Goal: Task Accomplishment & Management: Manage account settings

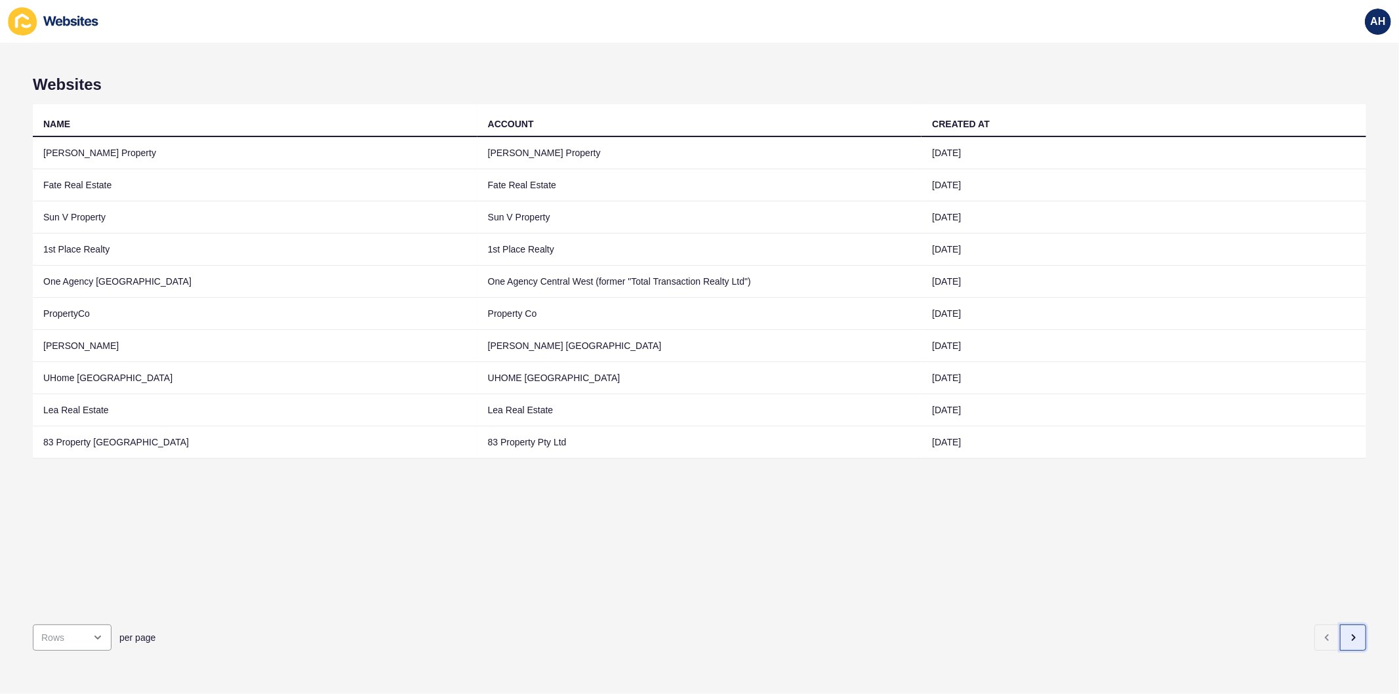
click at [1352, 635] on icon "button" at bounding box center [1353, 637] width 3 height 5
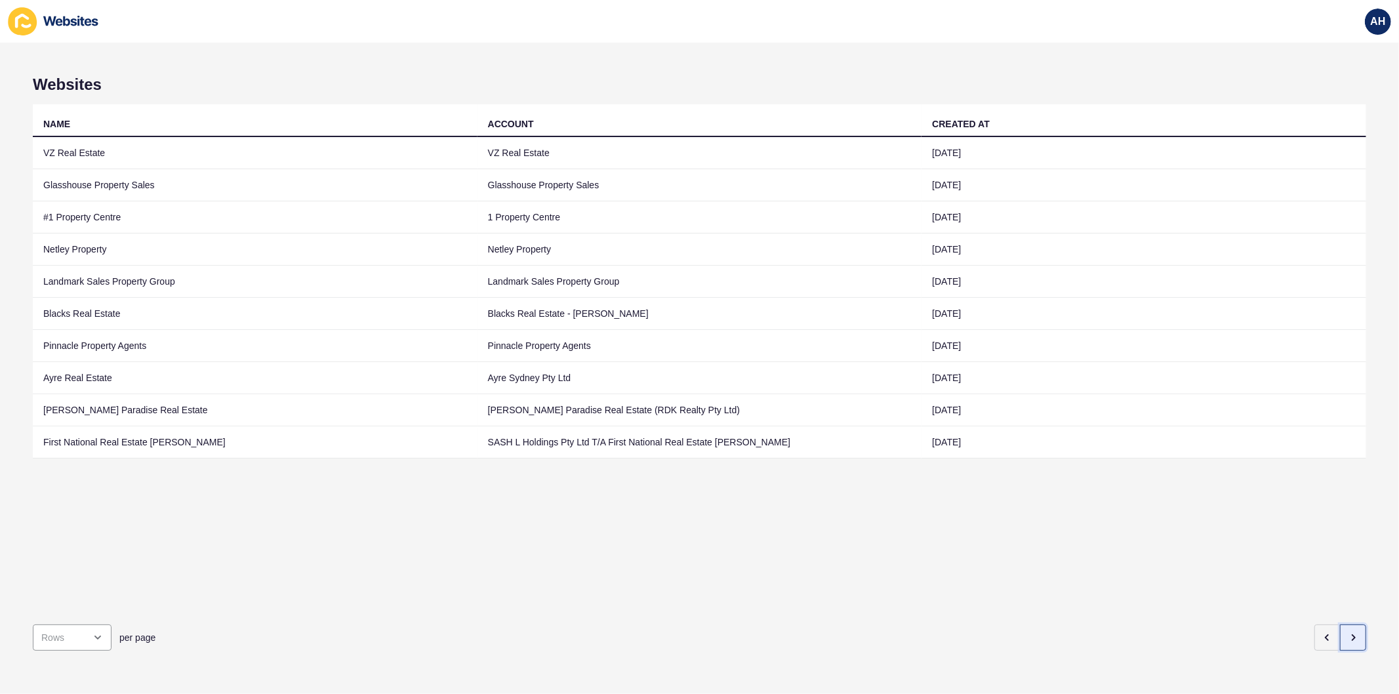
click at [1348, 632] on icon "button" at bounding box center [1353, 637] width 10 height 10
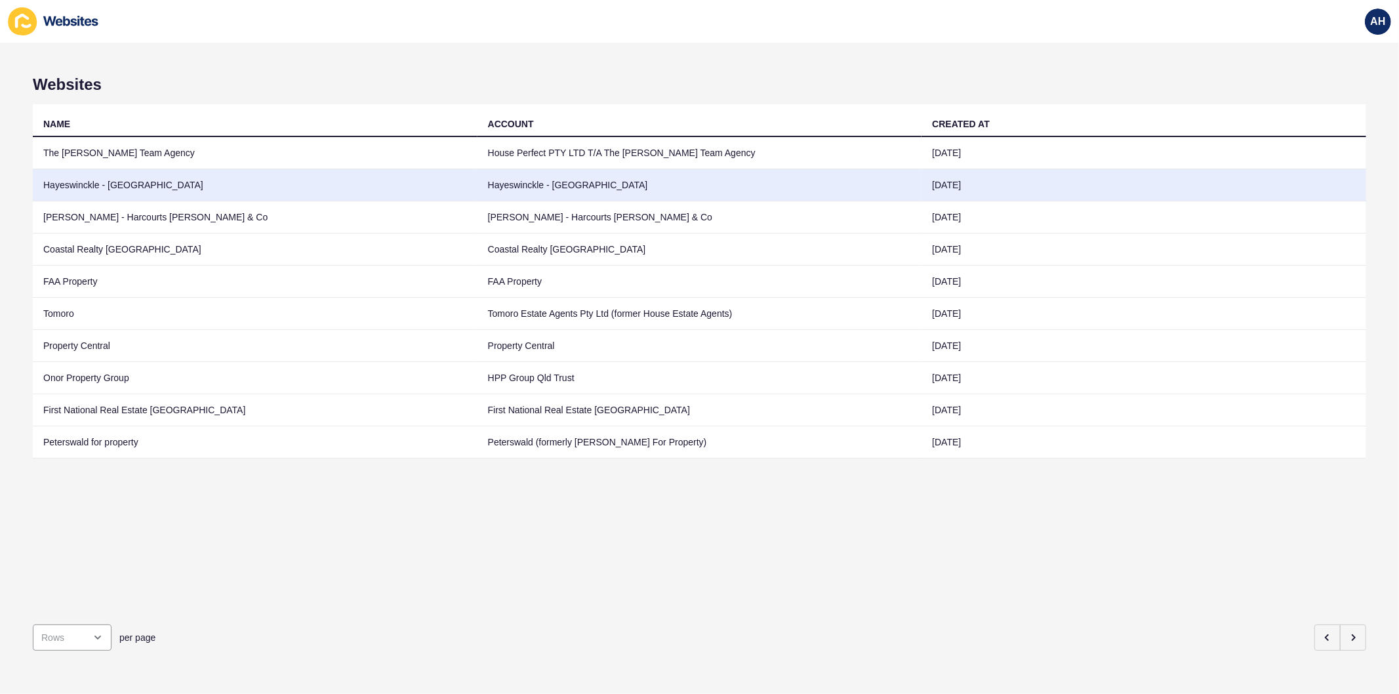
click at [660, 187] on td "Hayeswinckle - [GEOGRAPHIC_DATA]" at bounding box center [699, 185] width 445 height 32
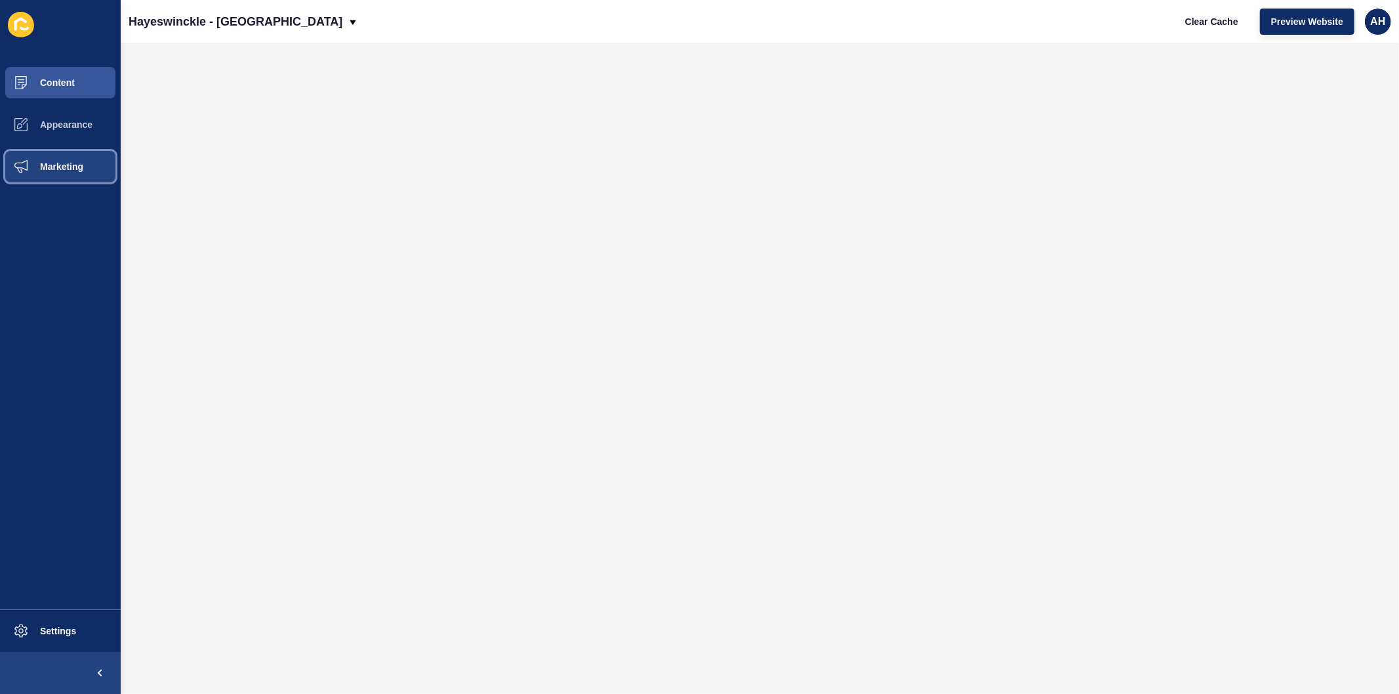
click at [60, 165] on span "Marketing" at bounding box center [40, 166] width 85 height 10
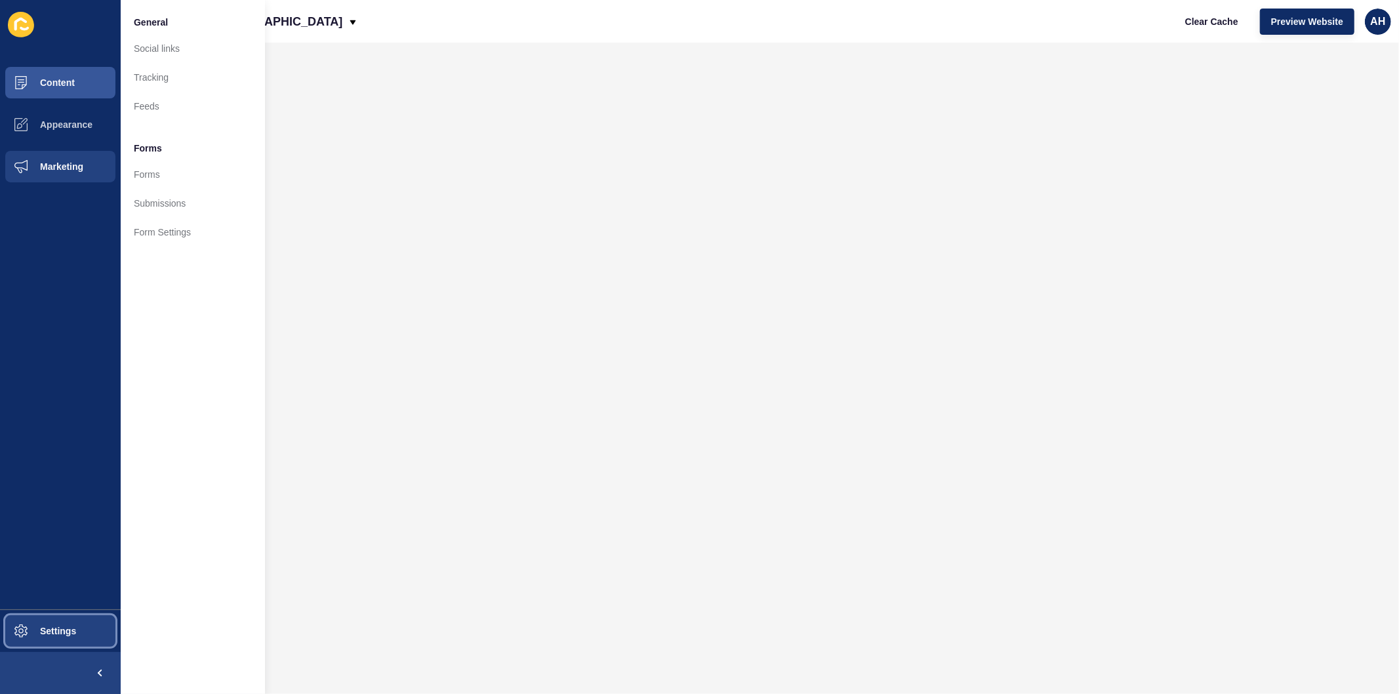
click at [67, 624] on button "Settings" at bounding box center [60, 631] width 121 height 42
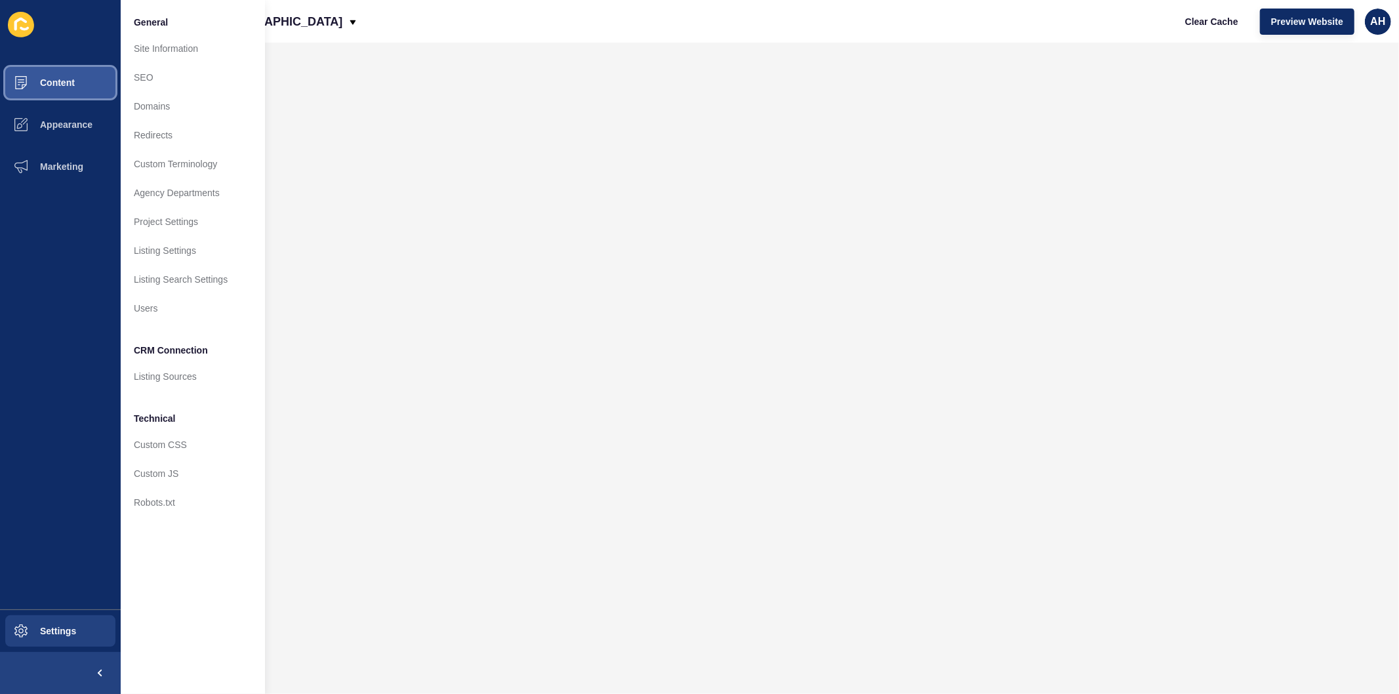
click at [74, 83] on span "Content" at bounding box center [36, 82] width 77 height 10
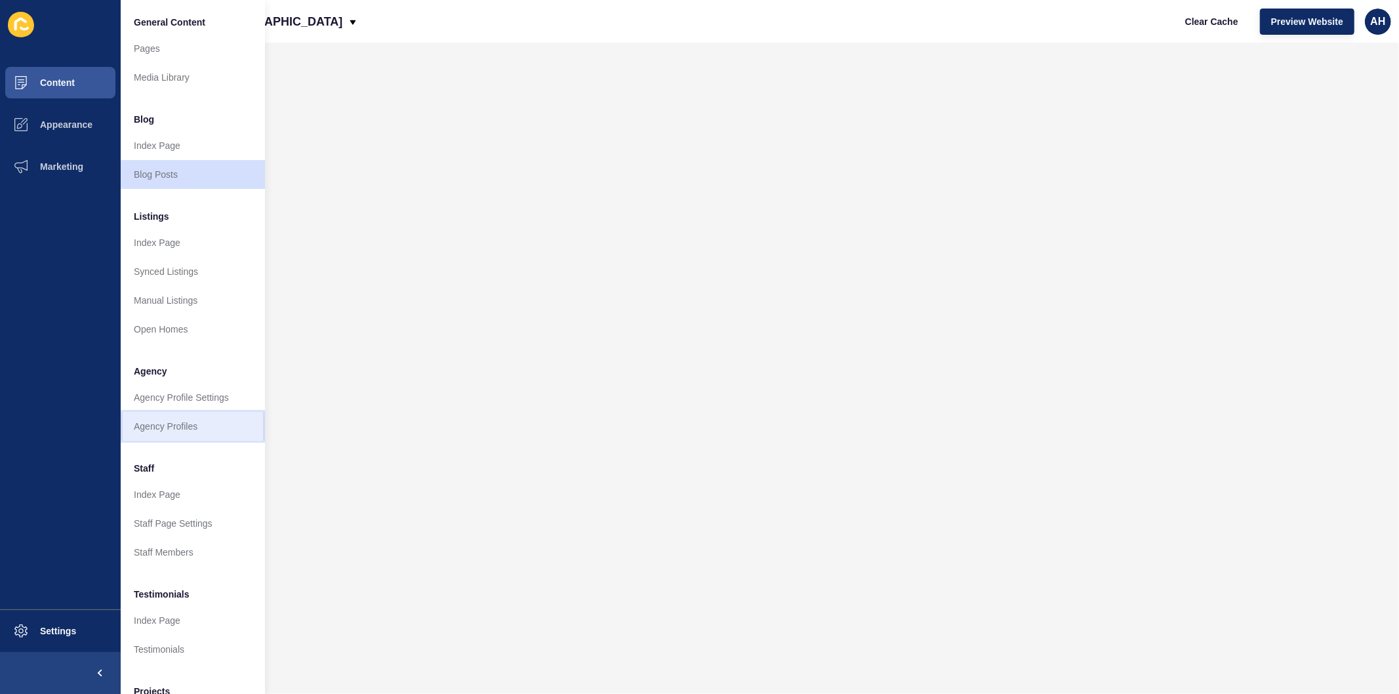
click at [198, 421] on link "Agency Profiles" at bounding box center [193, 426] width 144 height 29
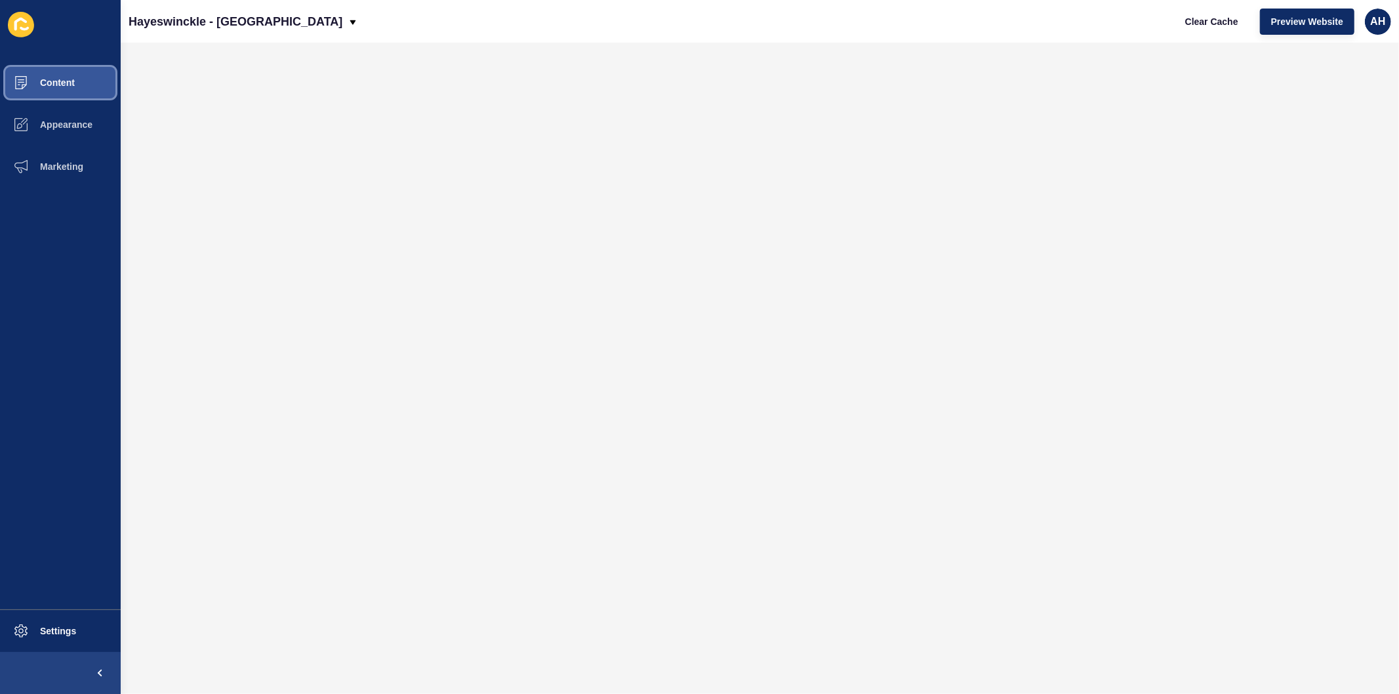
click at [70, 87] on span "Content" at bounding box center [36, 82] width 77 height 10
click at [69, 82] on span "Content" at bounding box center [36, 82] width 77 height 10
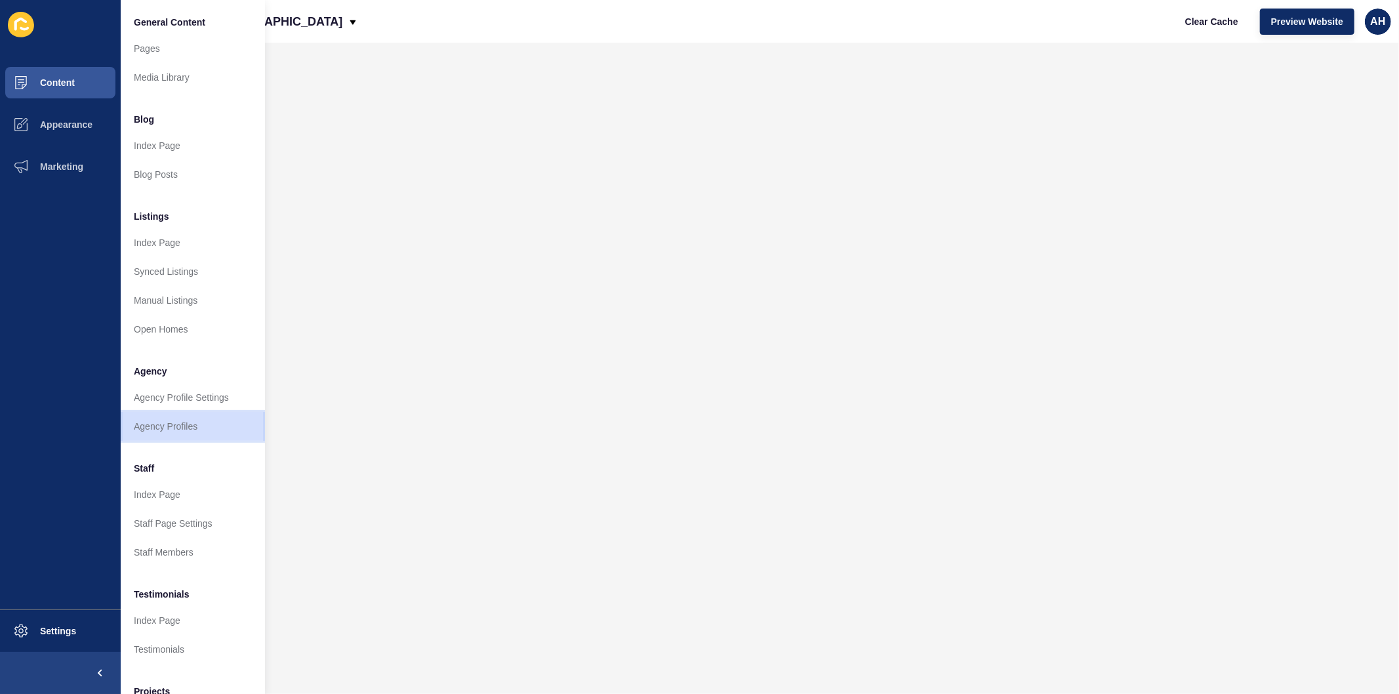
click at [177, 422] on link "Agency Profiles" at bounding box center [193, 426] width 144 height 29
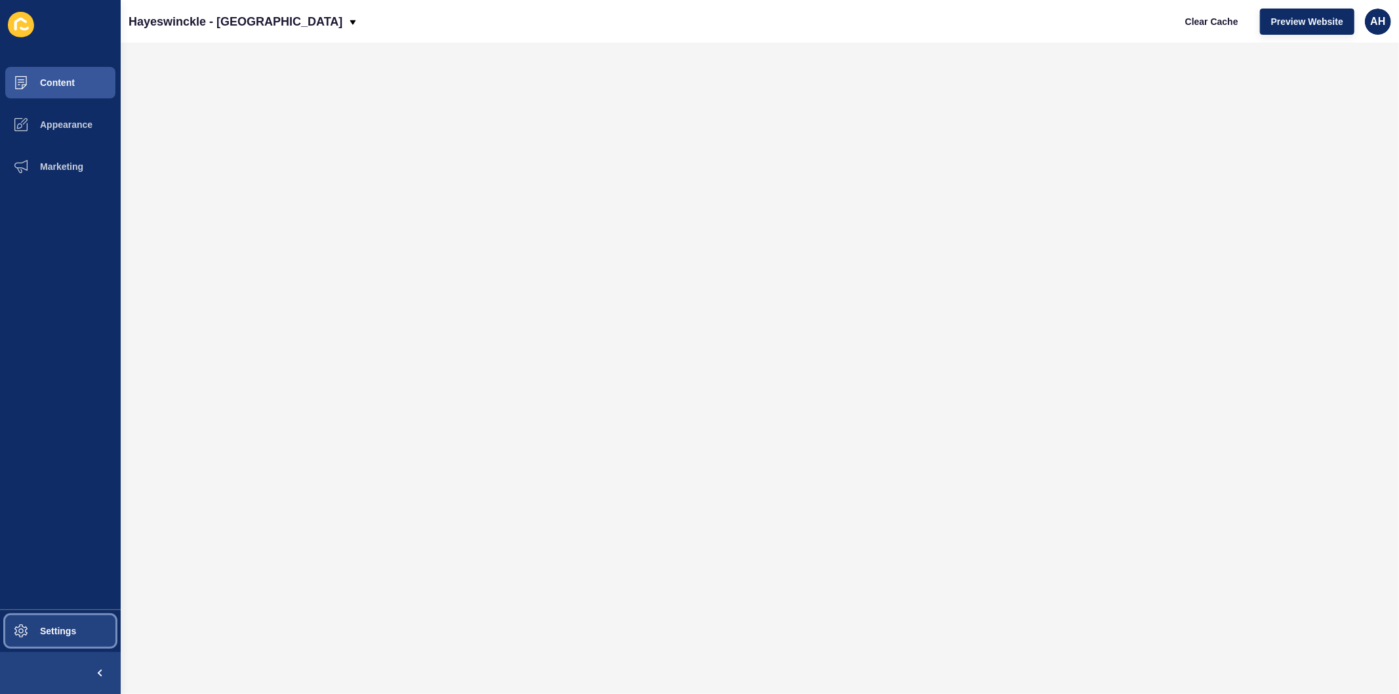
click at [69, 625] on button "Settings" at bounding box center [60, 631] width 121 height 42
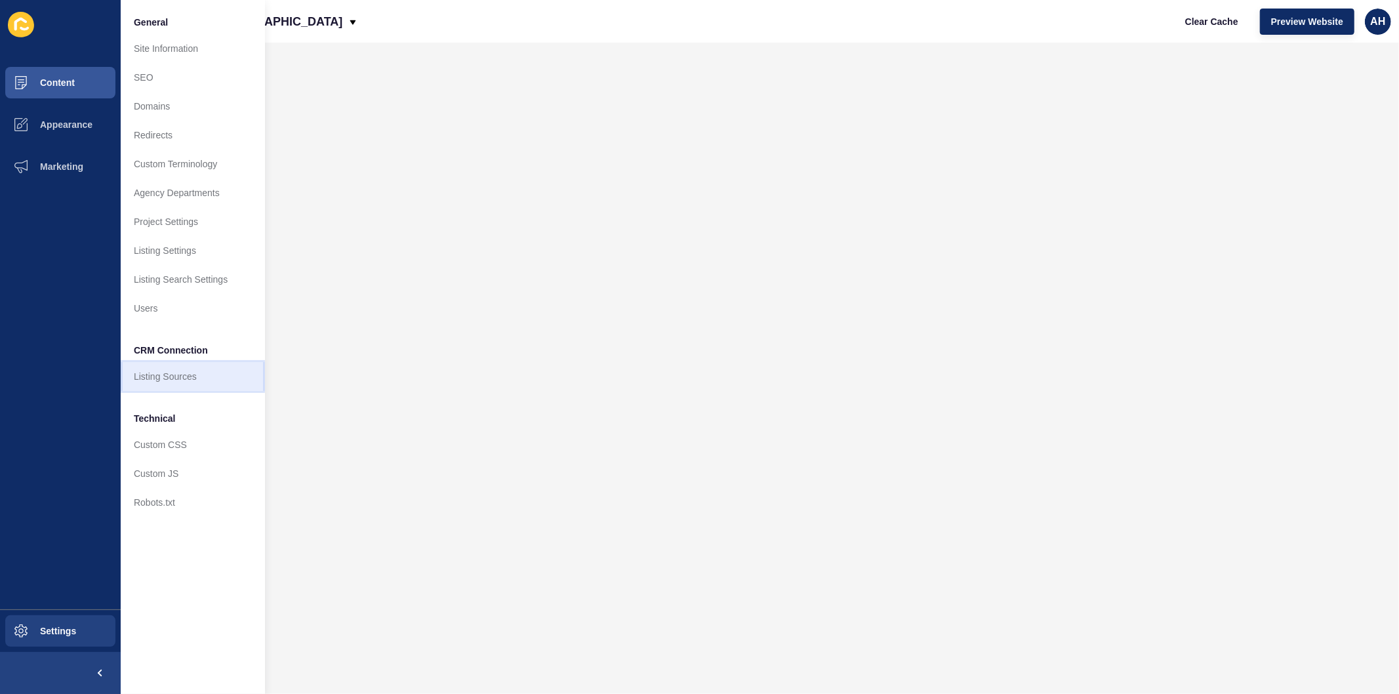
click at [170, 379] on link "Listing Sources" at bounding box center [193, 376] width 144 height 29
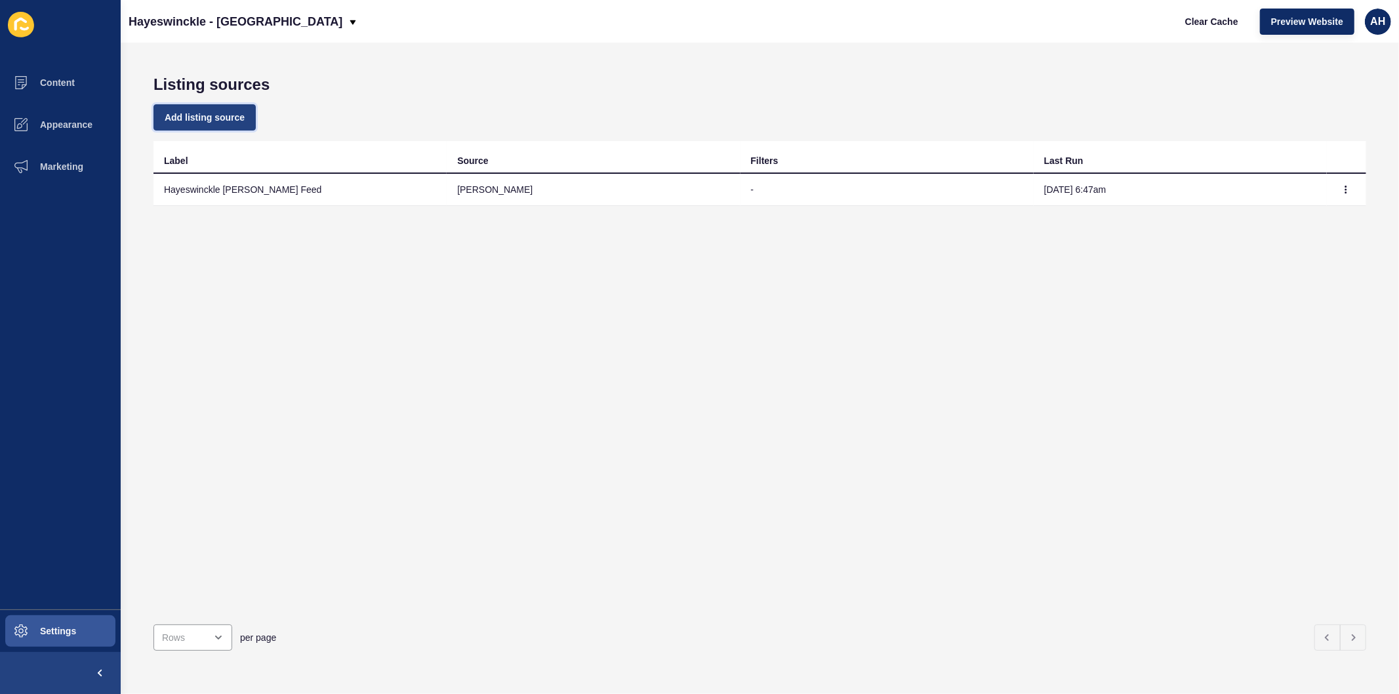
click at [178, 119] on span "Add listing source" at bounding box center [205, 117] width 80 height 13
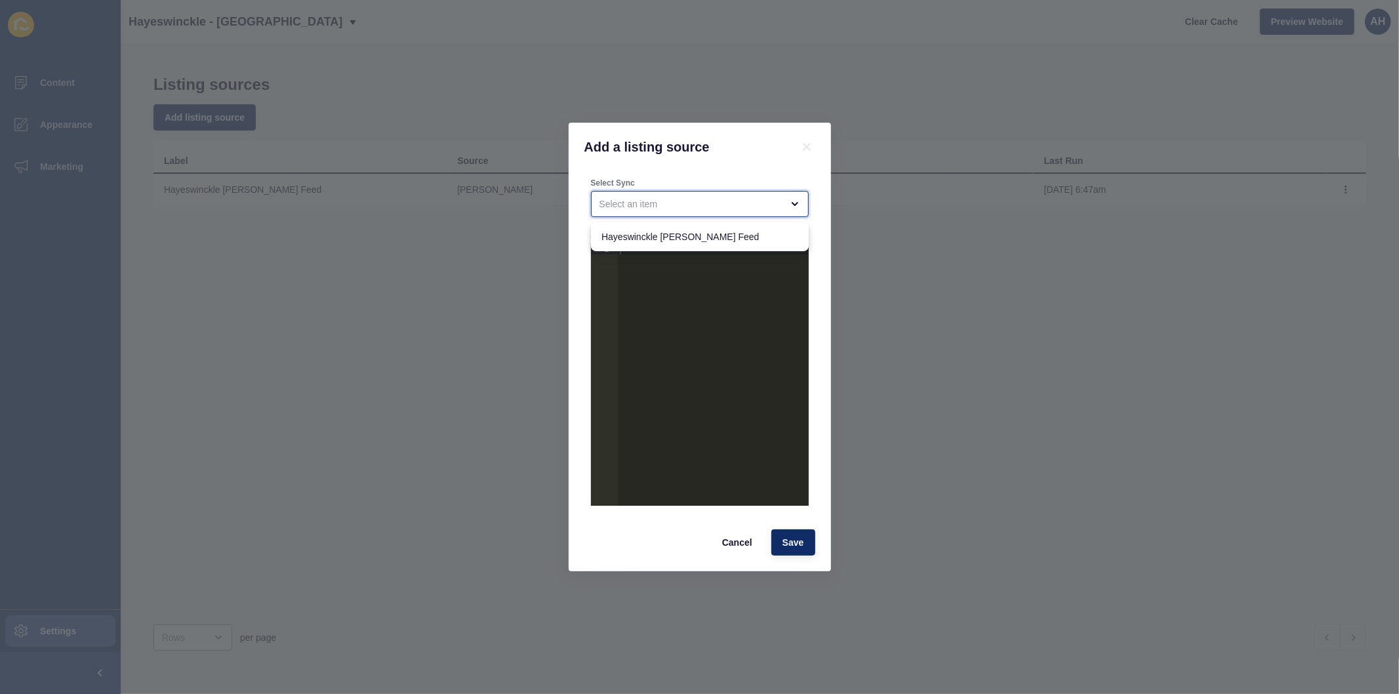
click at [670, 199] on div "close menu" at bounding box center [690, 203] width 182 height 13
click at [670, 199] on div "open menu" at bounding box center [690, 203] width 182 height 13
click at [670, 199] on div "close menu" at bounding box center [690, 203] width 182 height 13
click at [670, 199] on div "open menu" at bounding box center [690, 203] width 182 height 13
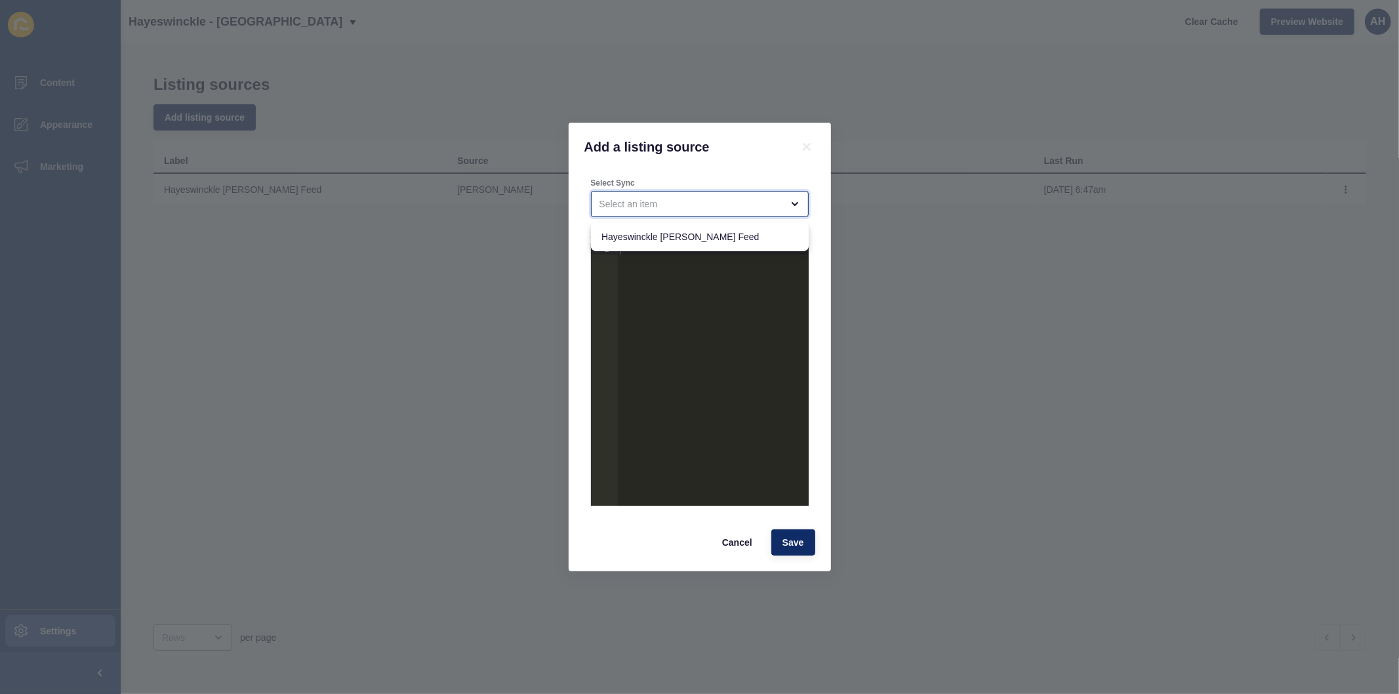
click at [670, 199] on div "close menu" at bounding box center [690, 203] width 182 height 13
click at [801, 147] on icon at bounding box center [807, 147] width 16 height 16
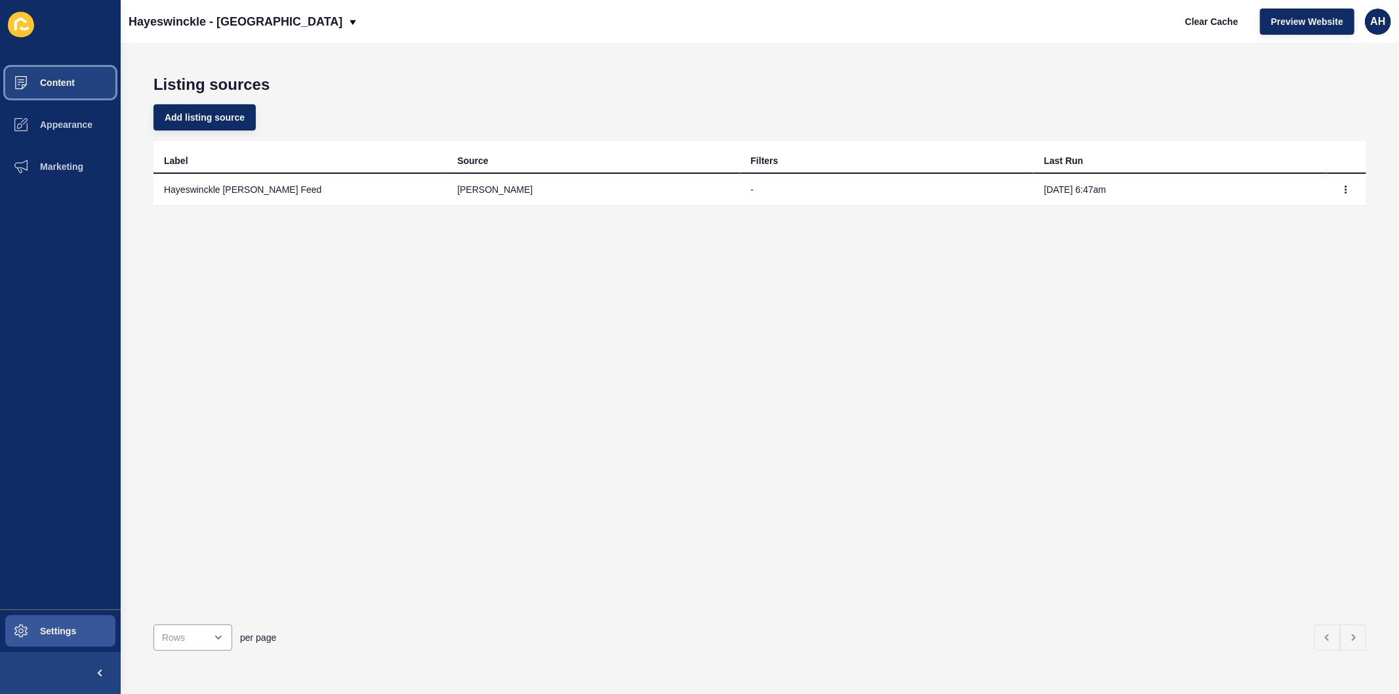
click at [68, 73] on button "Content" at bounding box center [60, 83] width 121 height 42
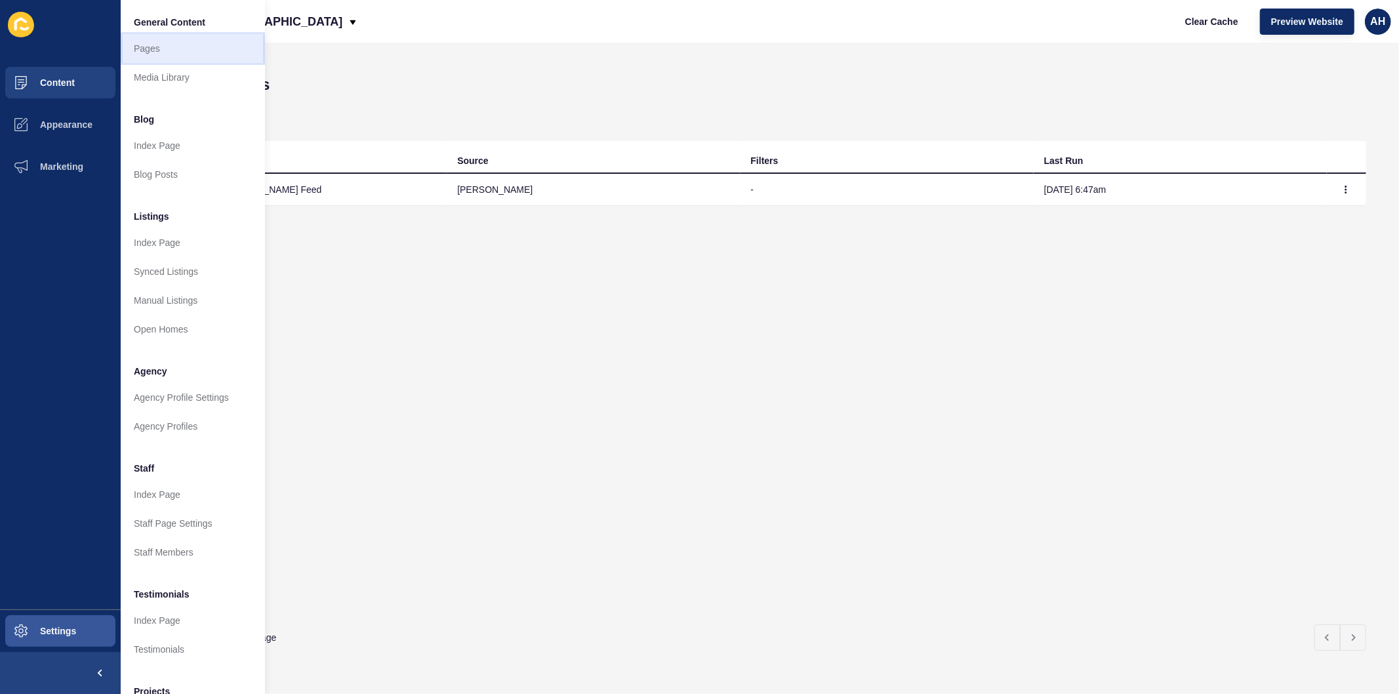
click at [155, 54] on link "Pages" at bounding box center [193, 48] width 144 height 29
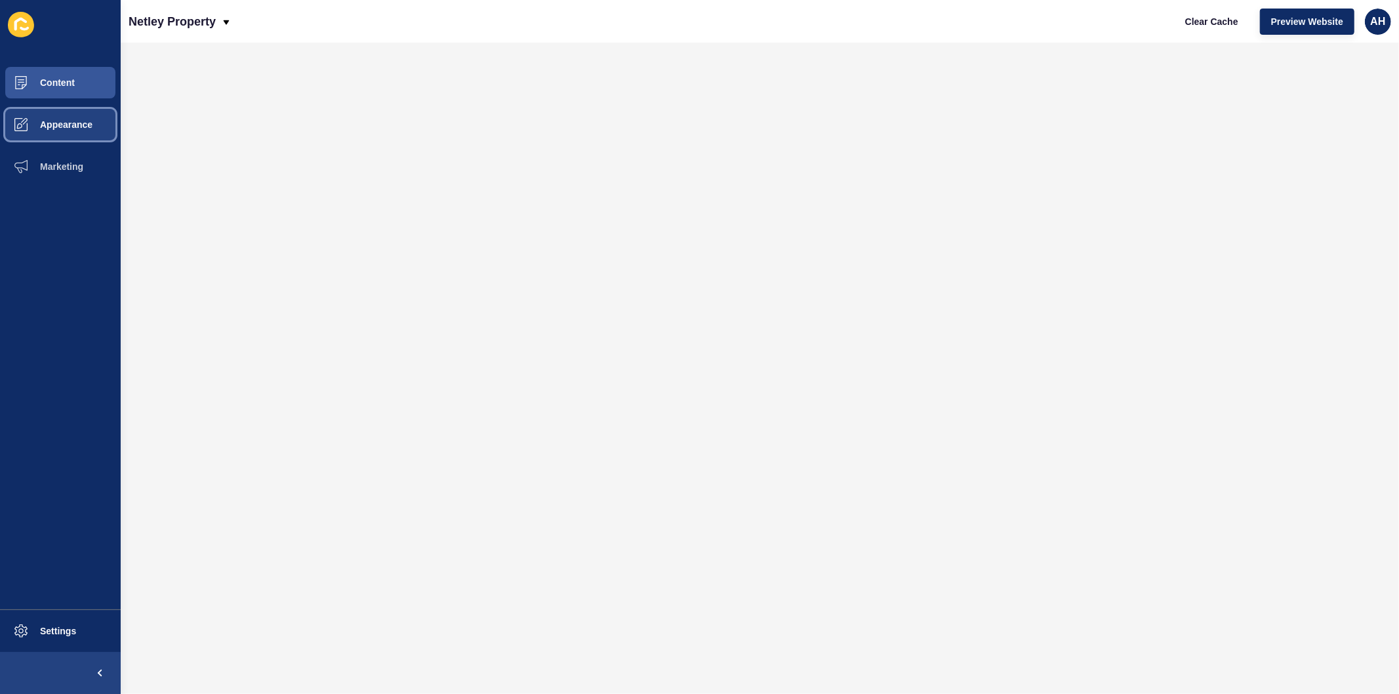
click at [56, 120] on span "Appearance" at bounding box center [45, 124] width 94 height 10
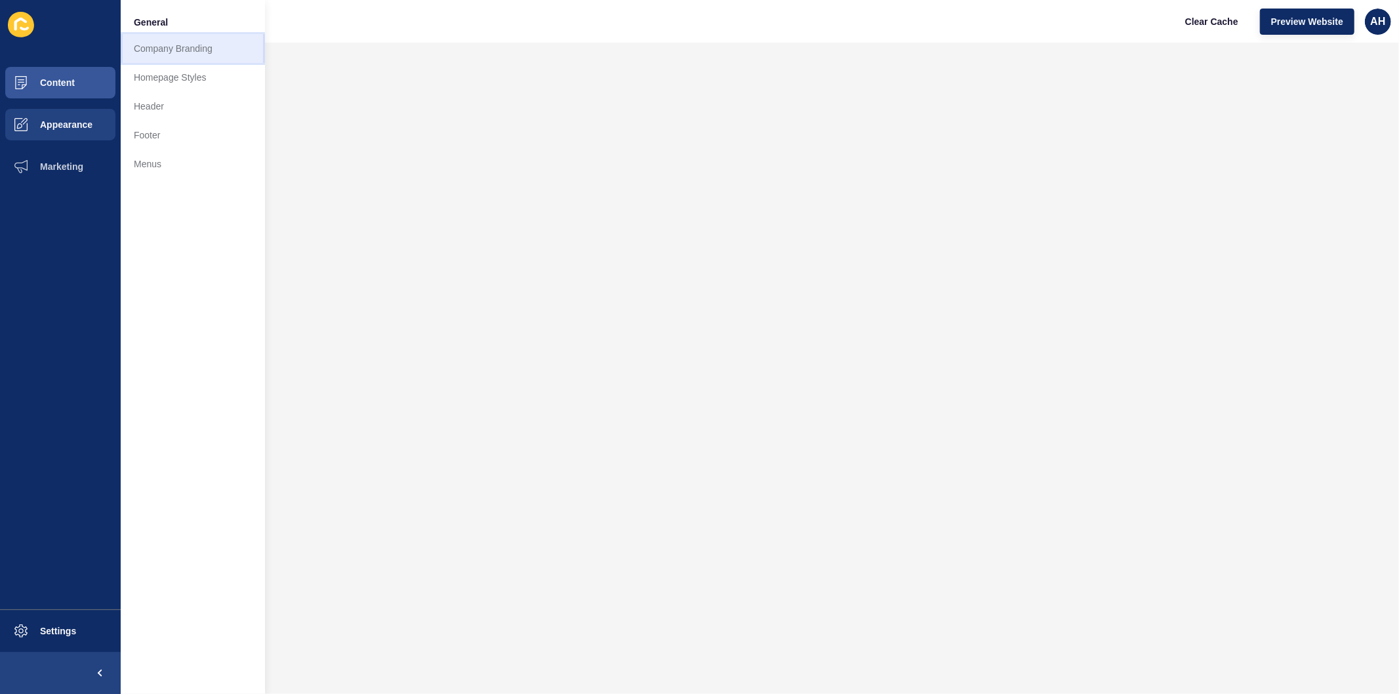
click at [148, 56] on link "Company Branding" at bounding box center [193, 48] width 144 height 29
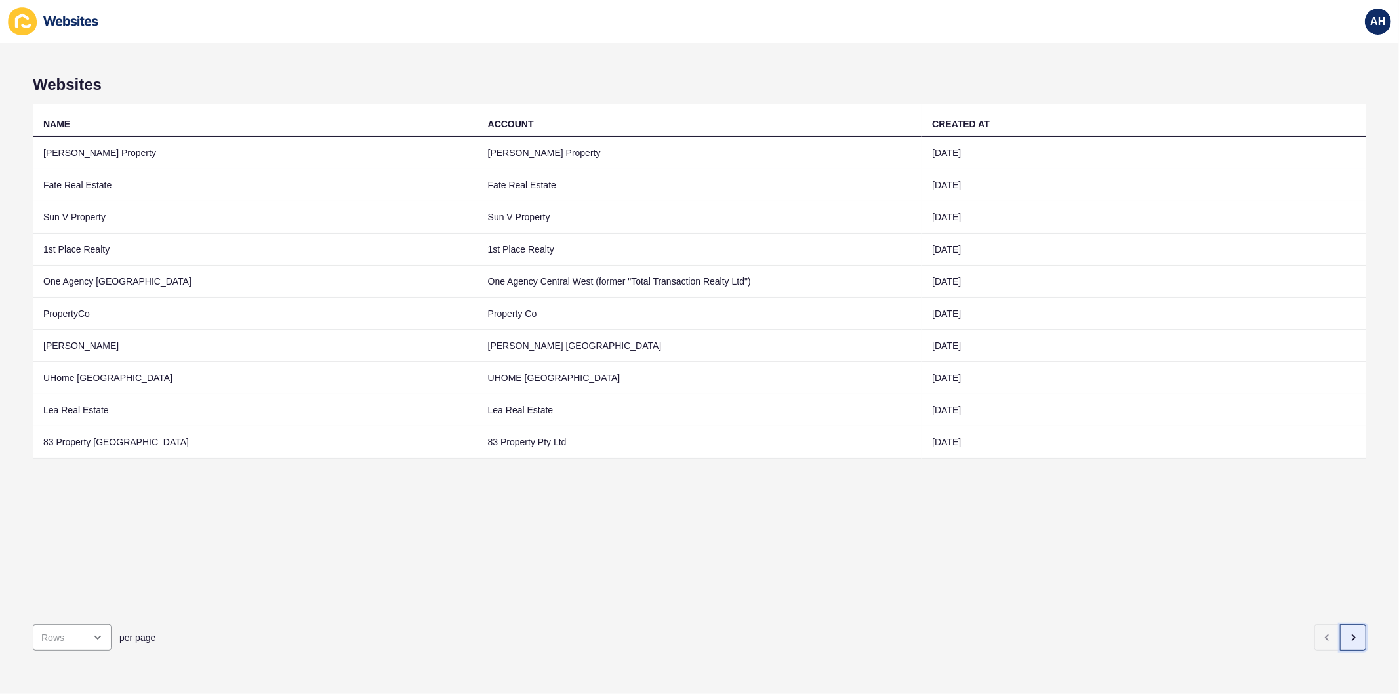
click at [1348, 632] on icon "button" at bounding box center [1353, 637] width 10 height 10
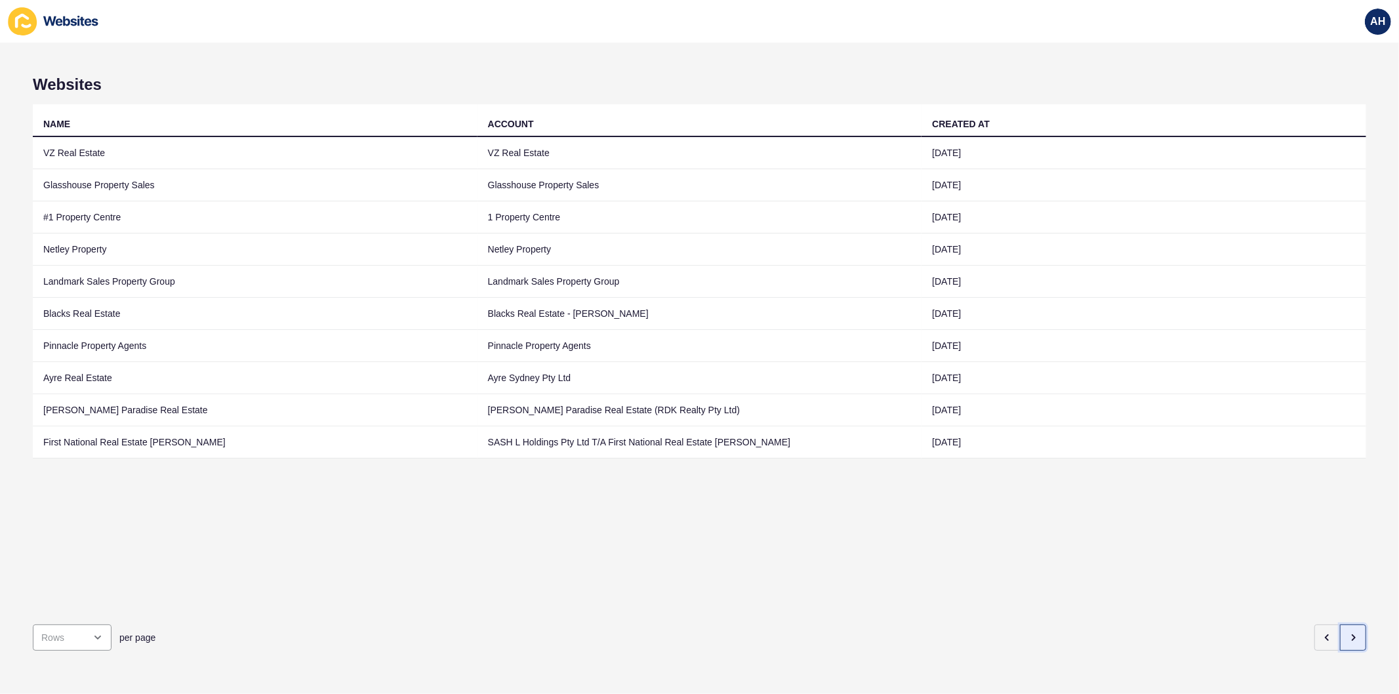
click at [1348, 632] on icon "button" at bounding box center [1353, 637] width 10 height 10
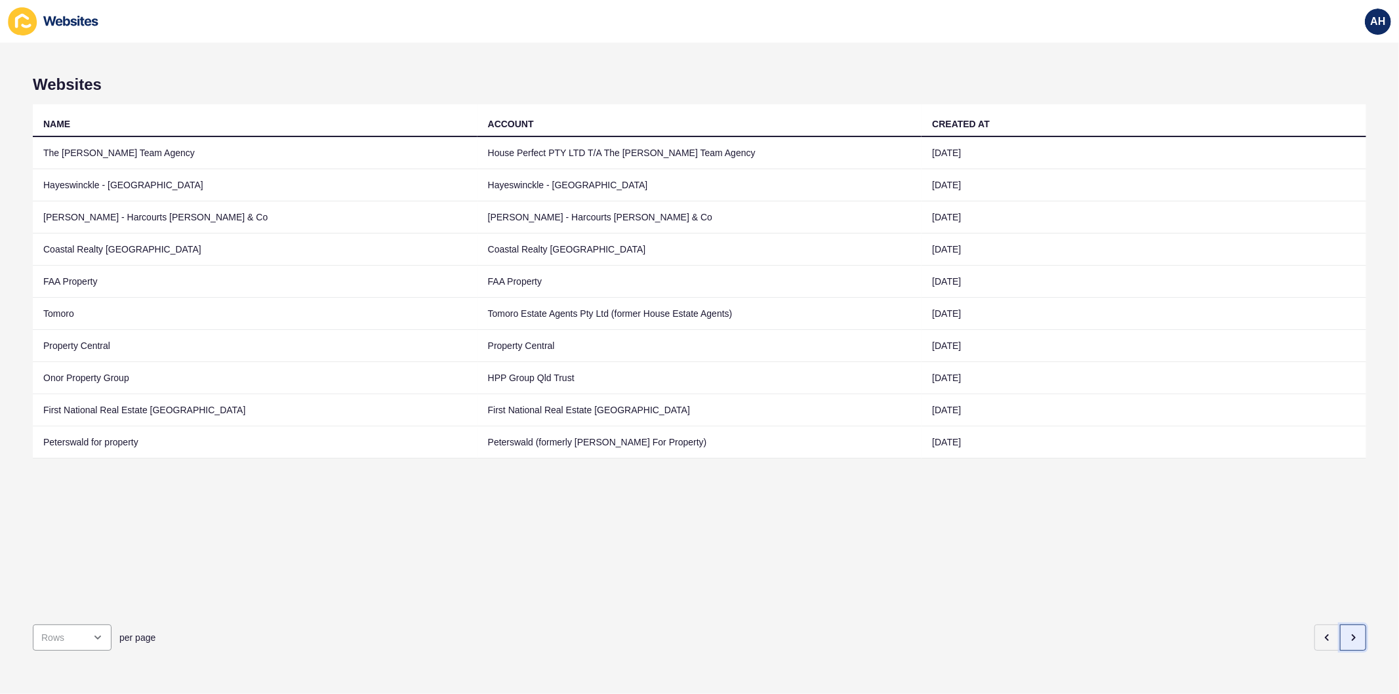
click at [1341, 633] on button "button" at bounding box center [1353, 637] width 26 height 26
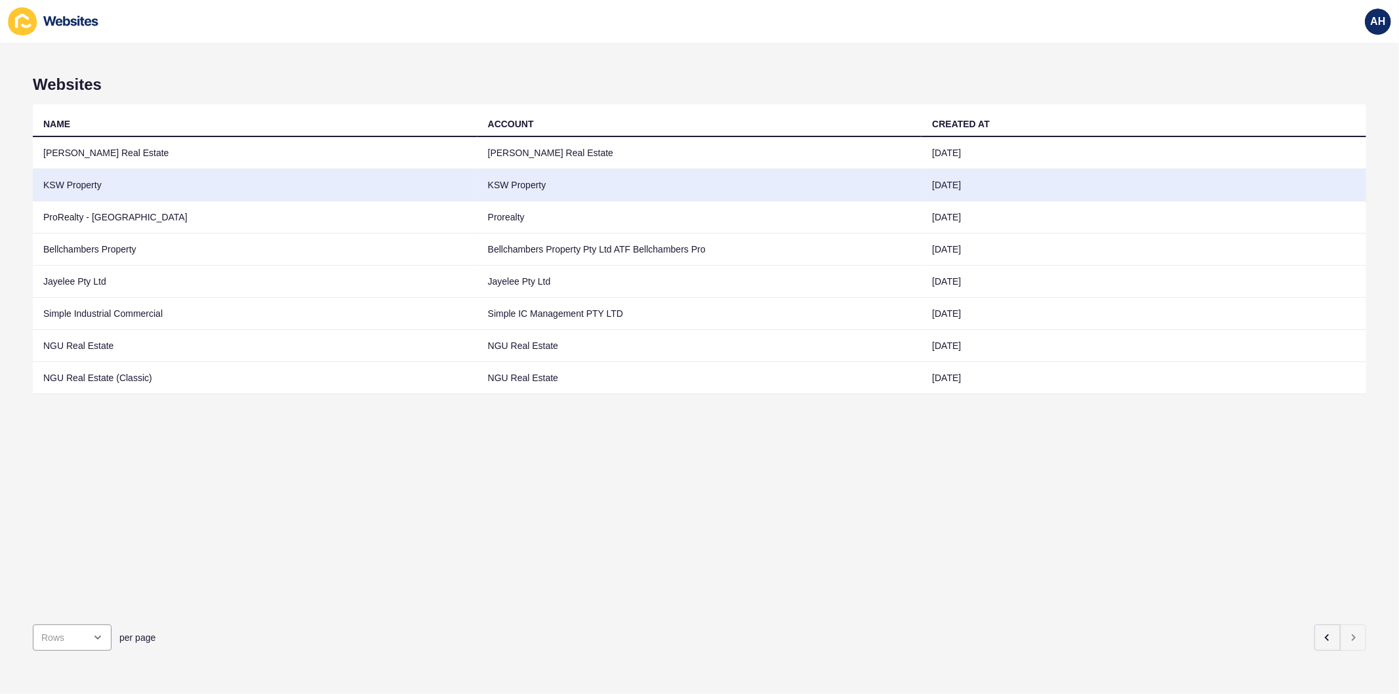
click at [706, 176] on td "KSW Property" at bounding box center [699, 185] width 445 height 32
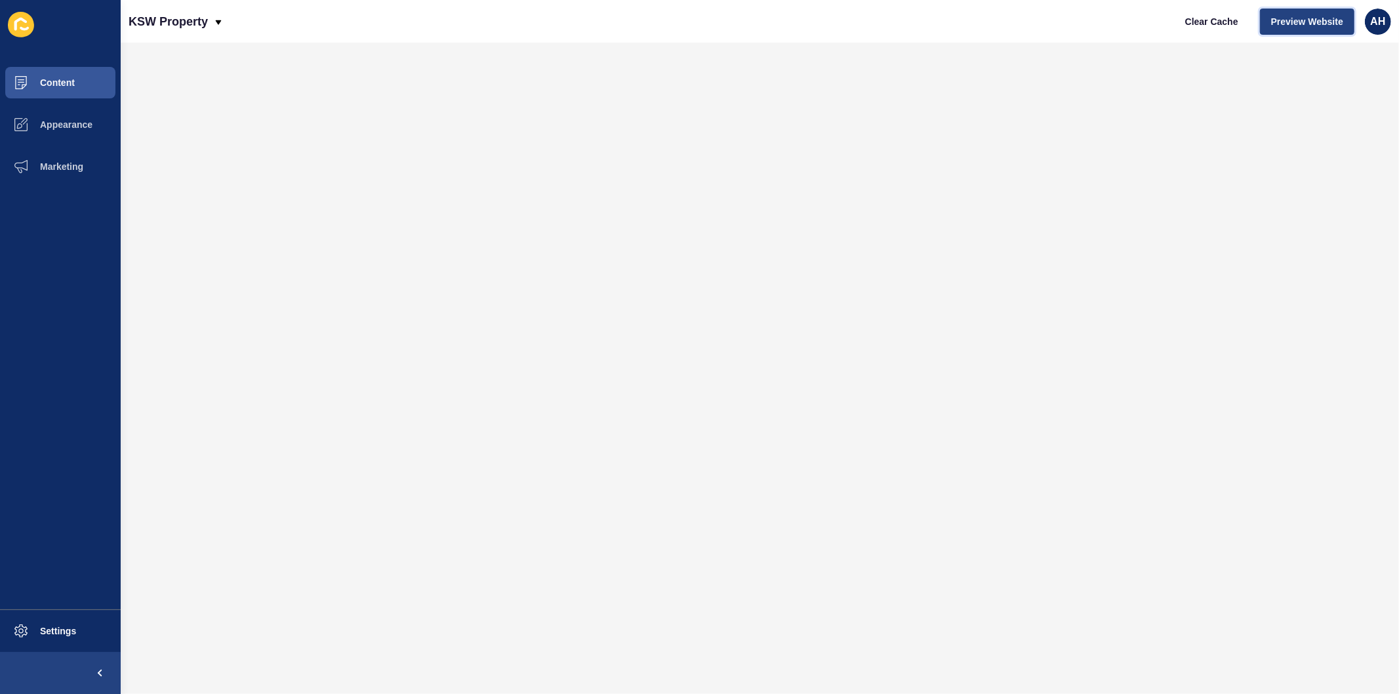
click at [1303, 24] on span "Preview Website" at bounding box center [1307, 21] width 72 height 13
click at [51, 81] on span "Content" at bounding box center [36, 82] width 77 height 10
click at [33, 123] on span "Appearance" at bounding box center [45, 124] width 94 height 10
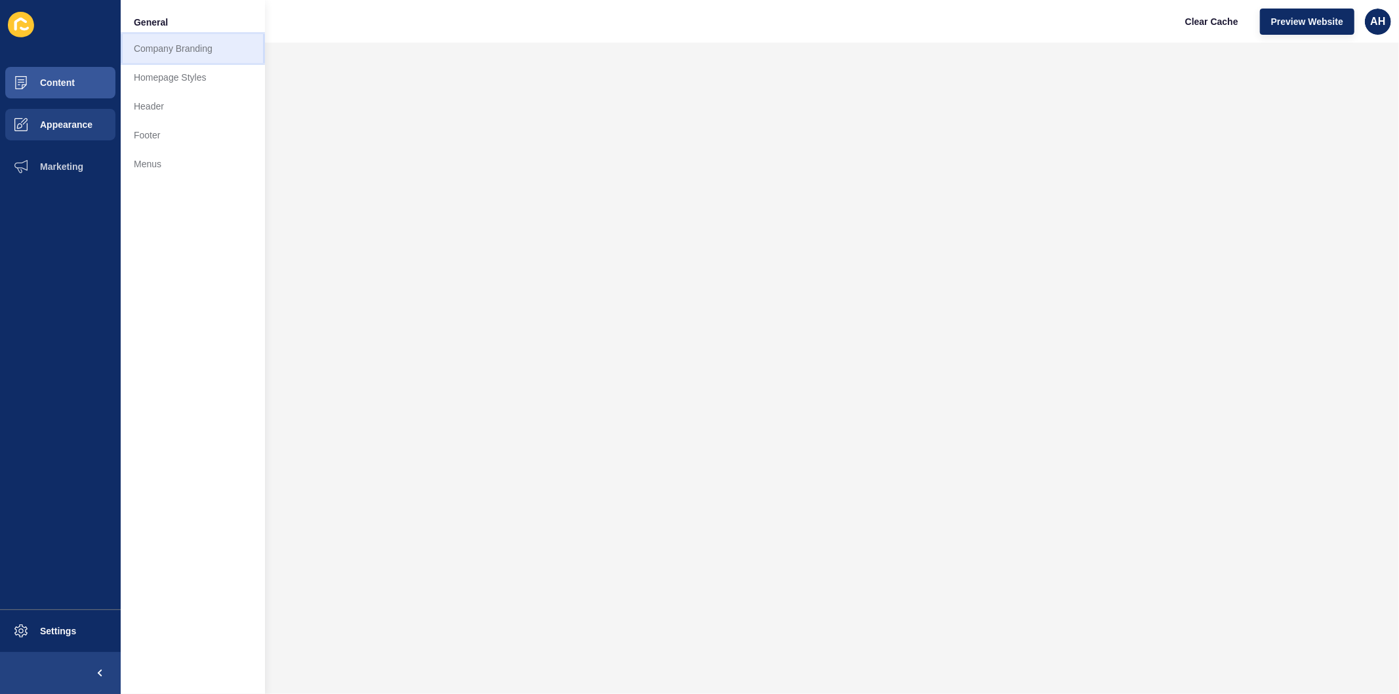
click at [185, 53] on link "Company Branding" at bounding box center [193, 48] width 144 height 29
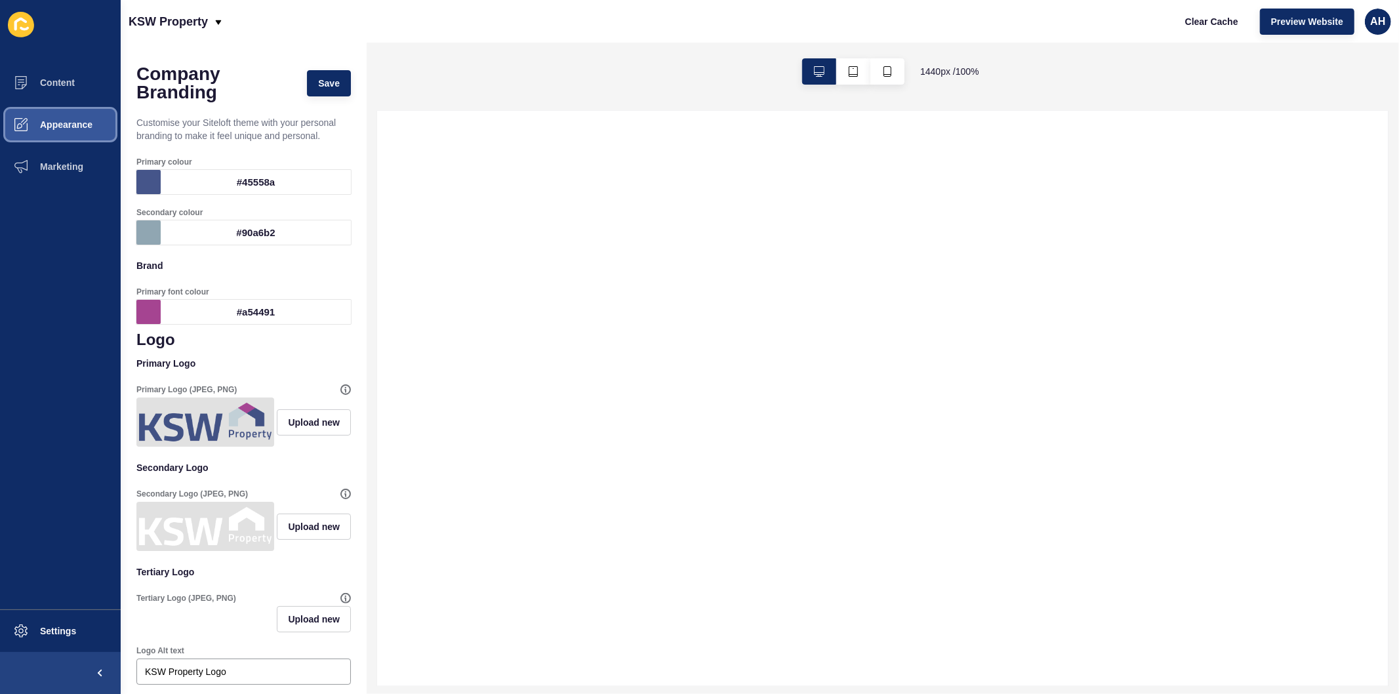
click at [41, 126] on span "Appearance" at bounding box center [45, 124] width 94 height 10
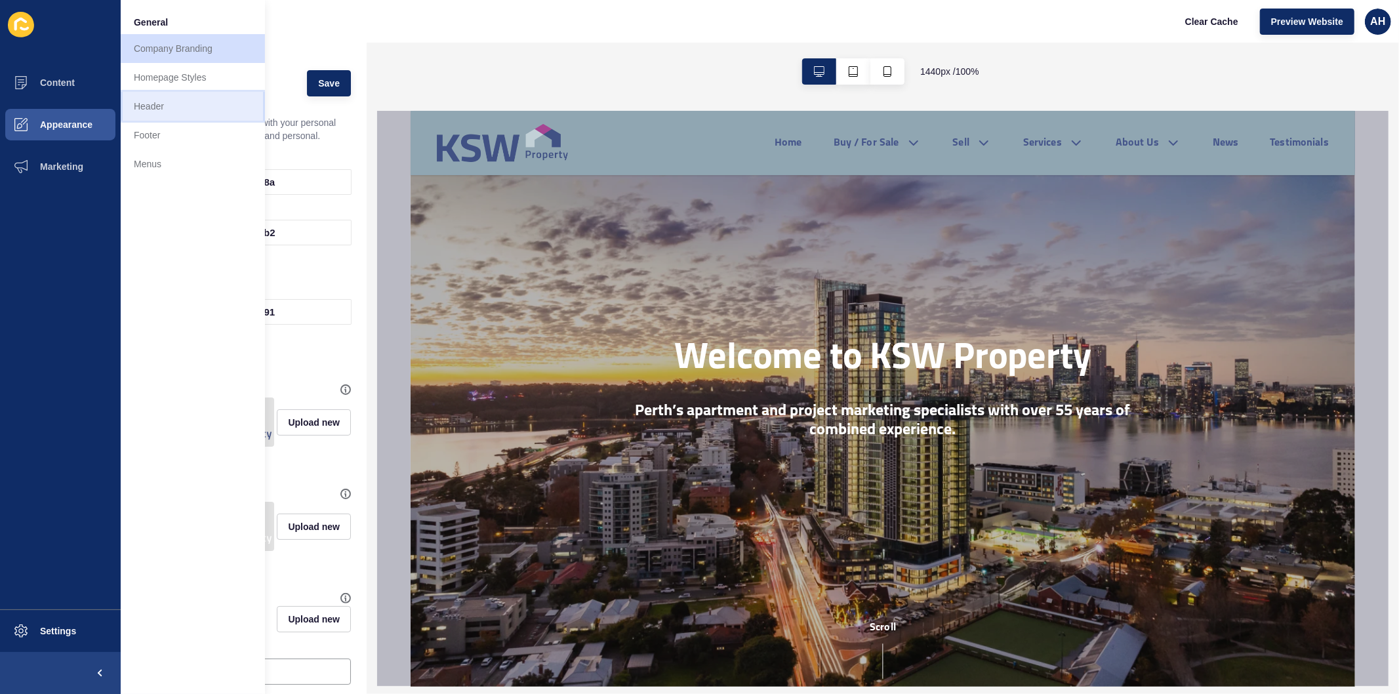
click at [174, 107] on link "Header" at bounding box center [193, 106] width 144 height 29
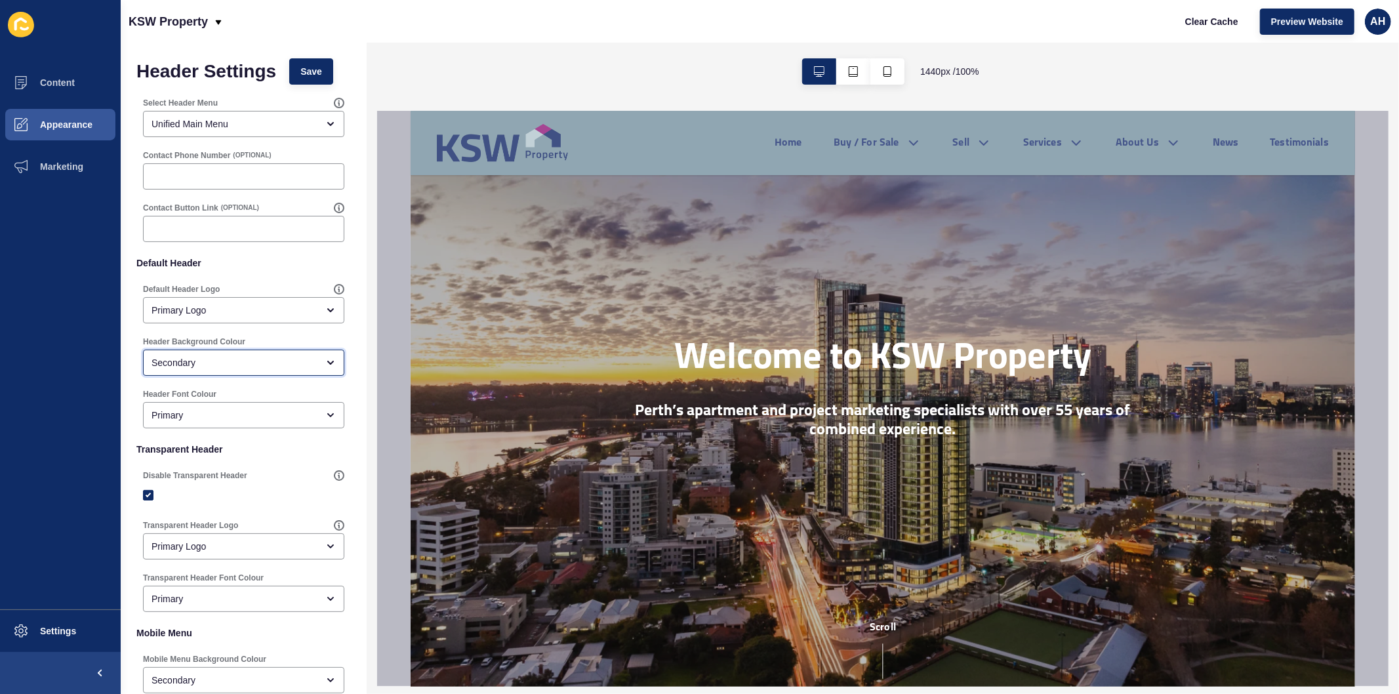
click at [238, 362] on div "Secondary" at bounding box center [234, 362] width 166 height 13
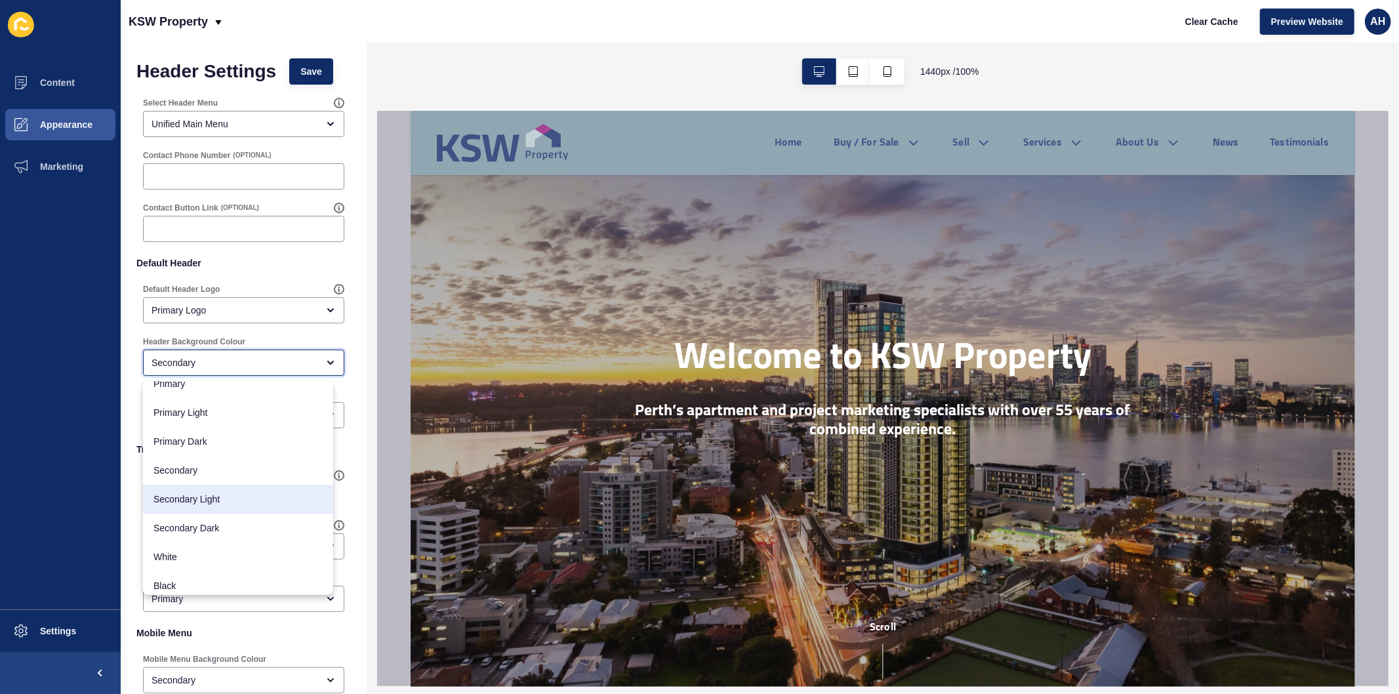
scroll to position [17, 0]
click at [188, 556] on span "White" at bounding box center [237, 551] width 169 height 13
type input "White"
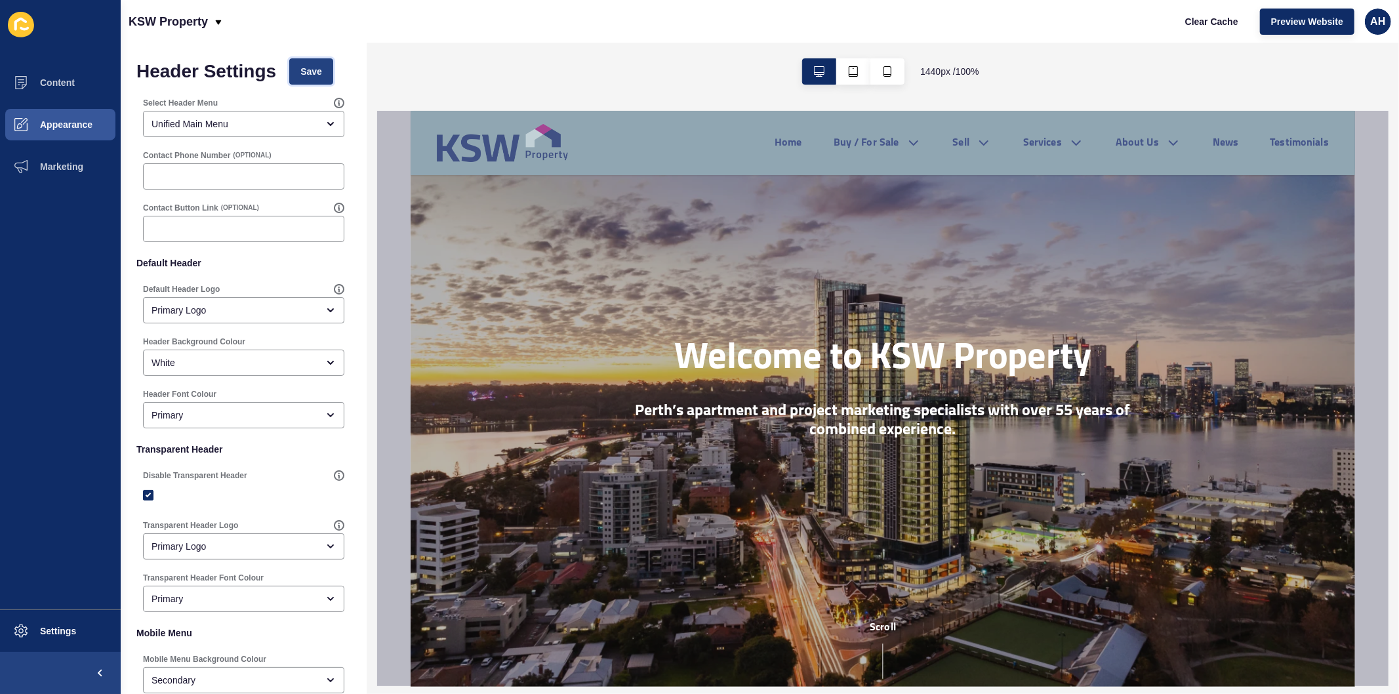
click at [315, 68] on span "Save" at bounding box center [311, 71] width 22 height 13
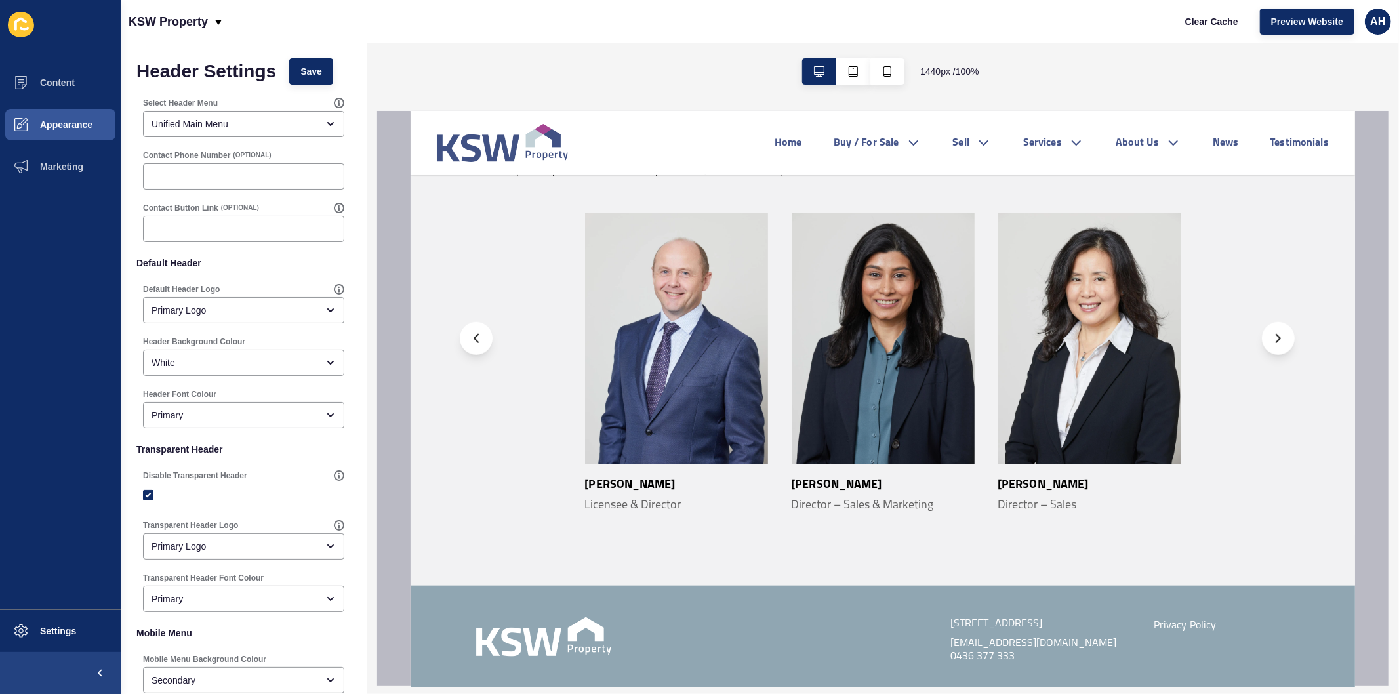
scroll to position [1106, 0]
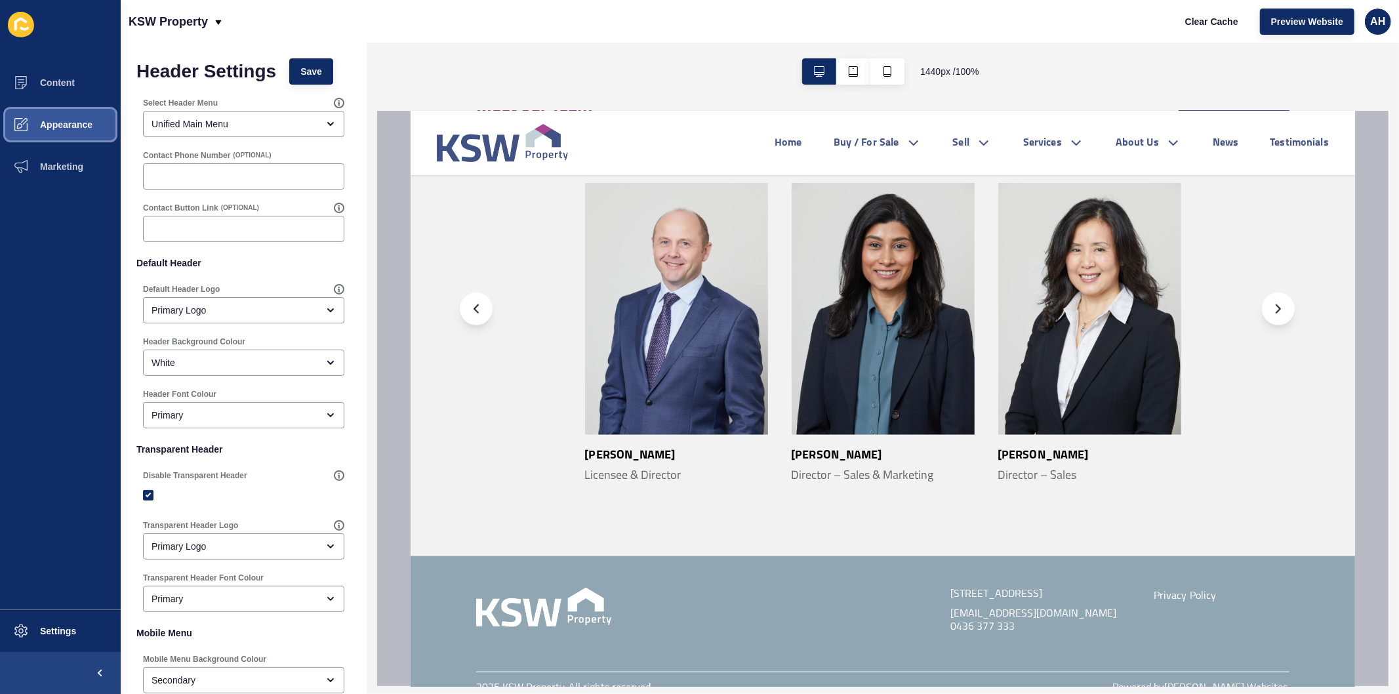
click at [73, 118] on button "Appearance" at bounding box center [60, 125] width 121 height 42
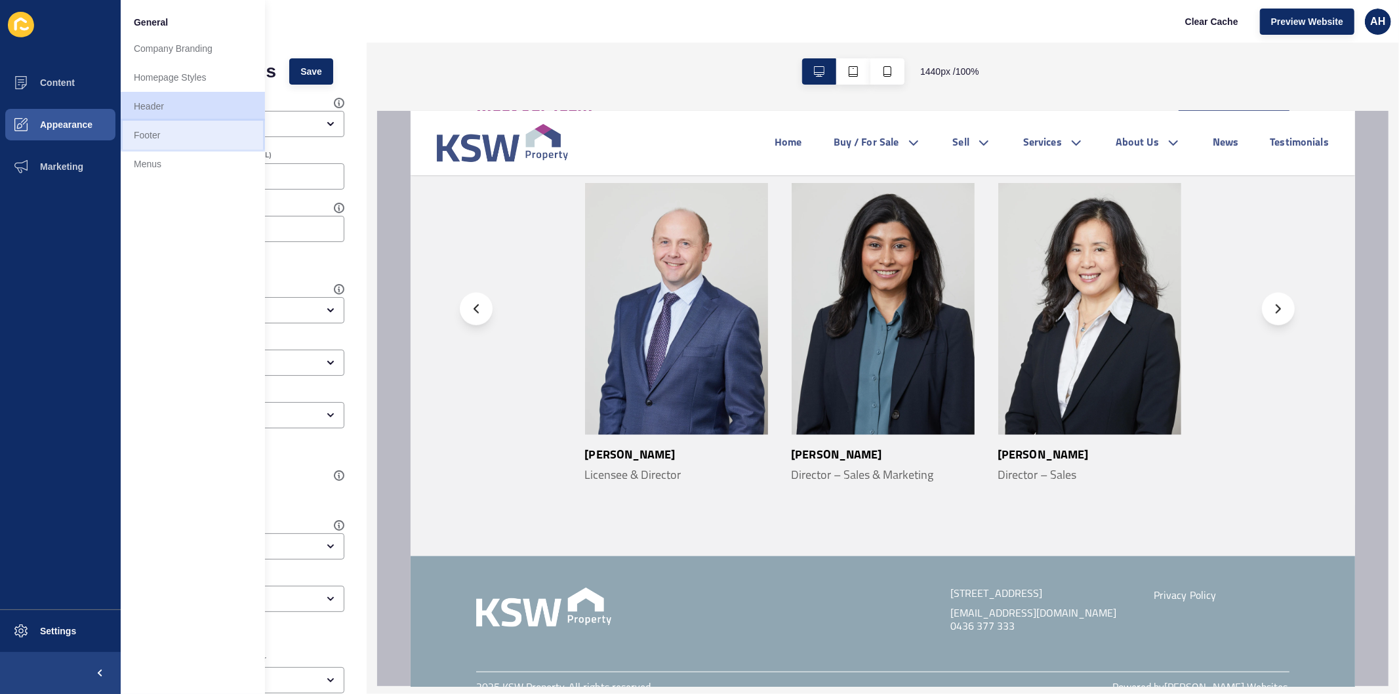
click at [152, 139] on link "Footer" at bounding box center [193, 135] width 144 height 29
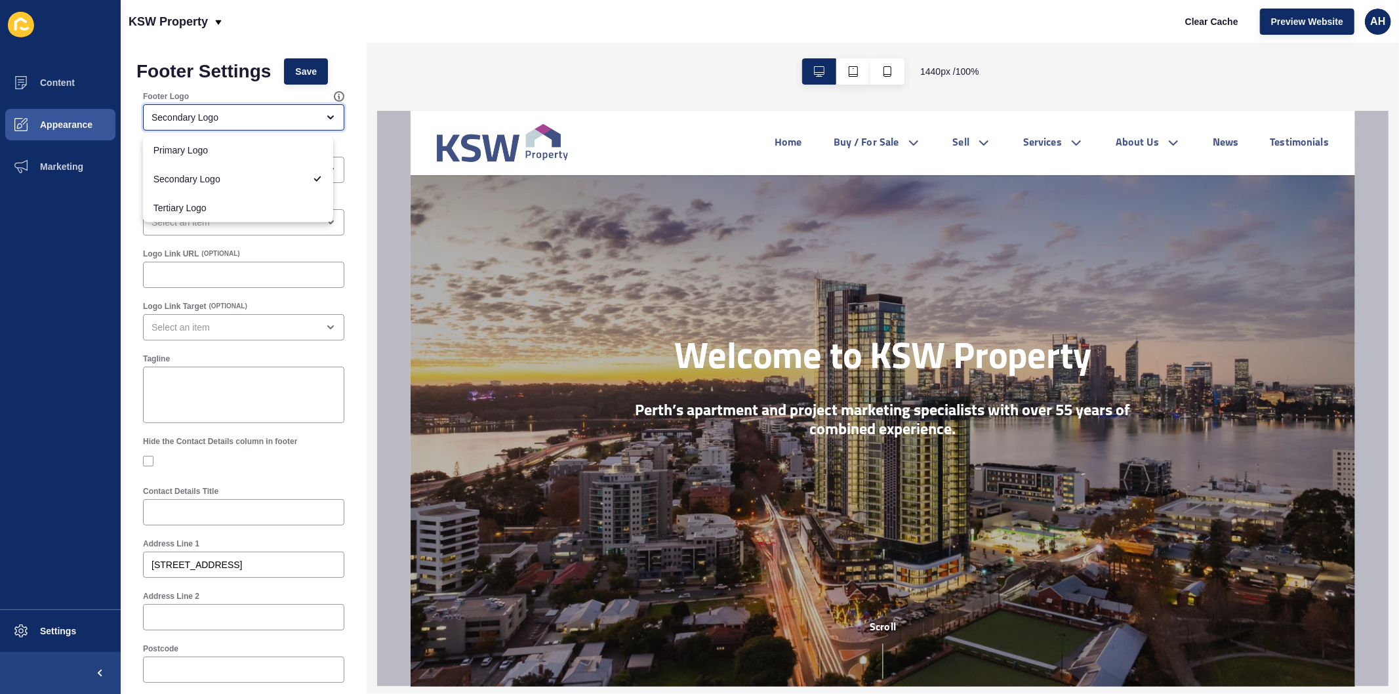
click at [232, 115] on div "Secondary Logo" at bounding box center [234, 117] width 166 height 13
click at [202, 152] on span "Primary Logo" at bounding box center [237, 150] width 169 height 13
type input "Primary Logo"
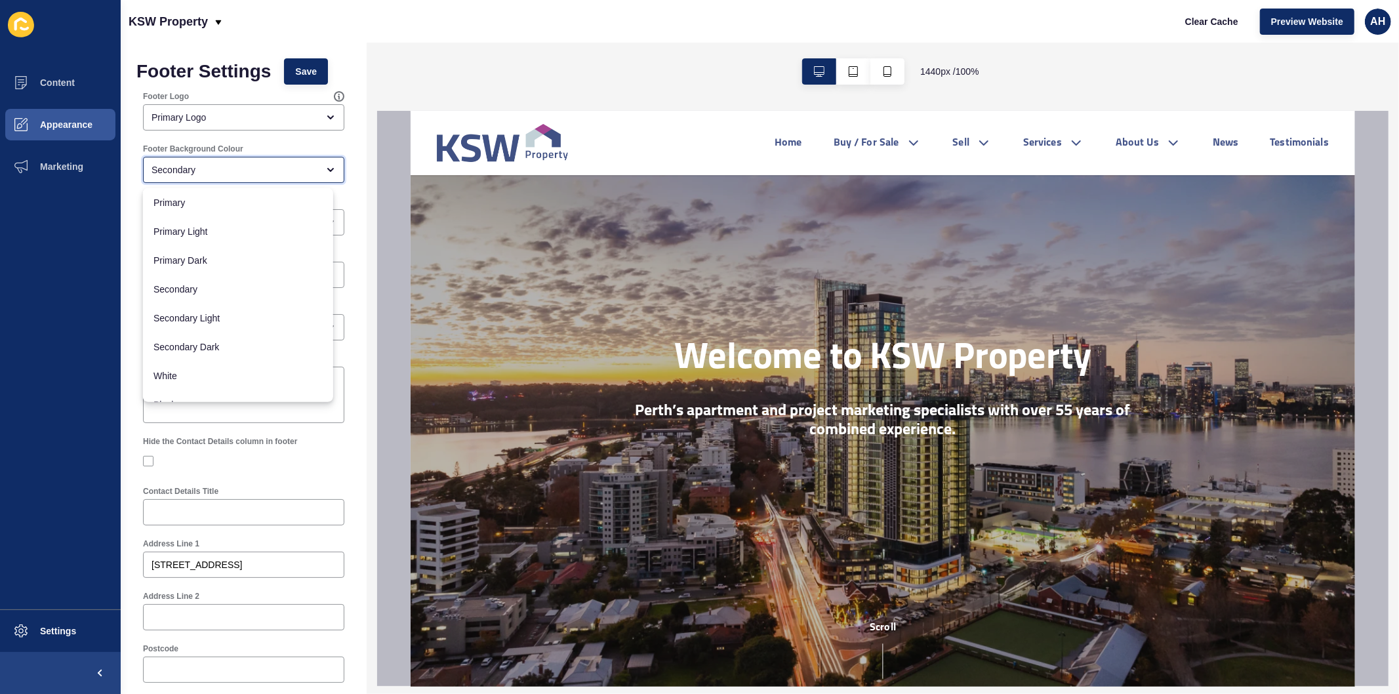
click at [200, 165] on div "Secondary" at bounding box center [234, 169] width 166 height 13
click at [201, 375] on span "White" at bounding box center [237, 375] width 169 height 13
type input "White"
click at [304, 71] on span "Save" at bounding box center [306, 71] width 22 height 13
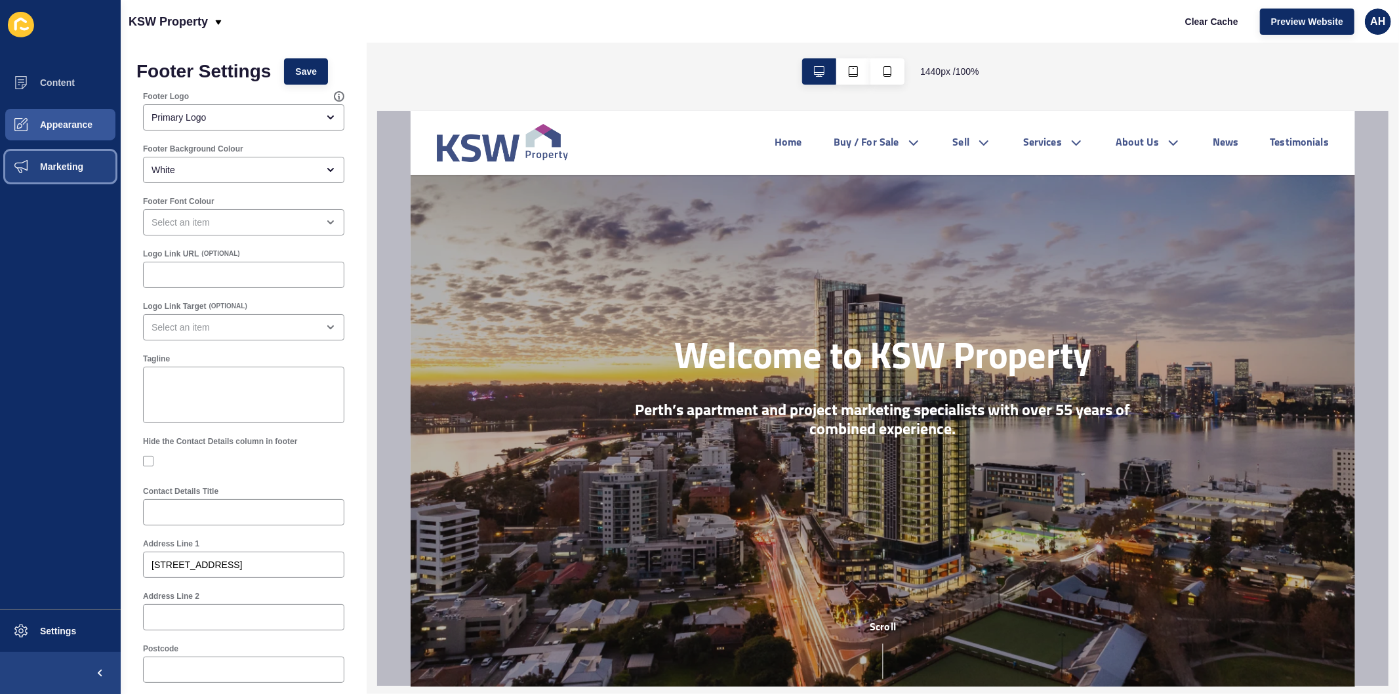
click at [40, 155] on span at bounding box center [21, 167] width 42 height 42
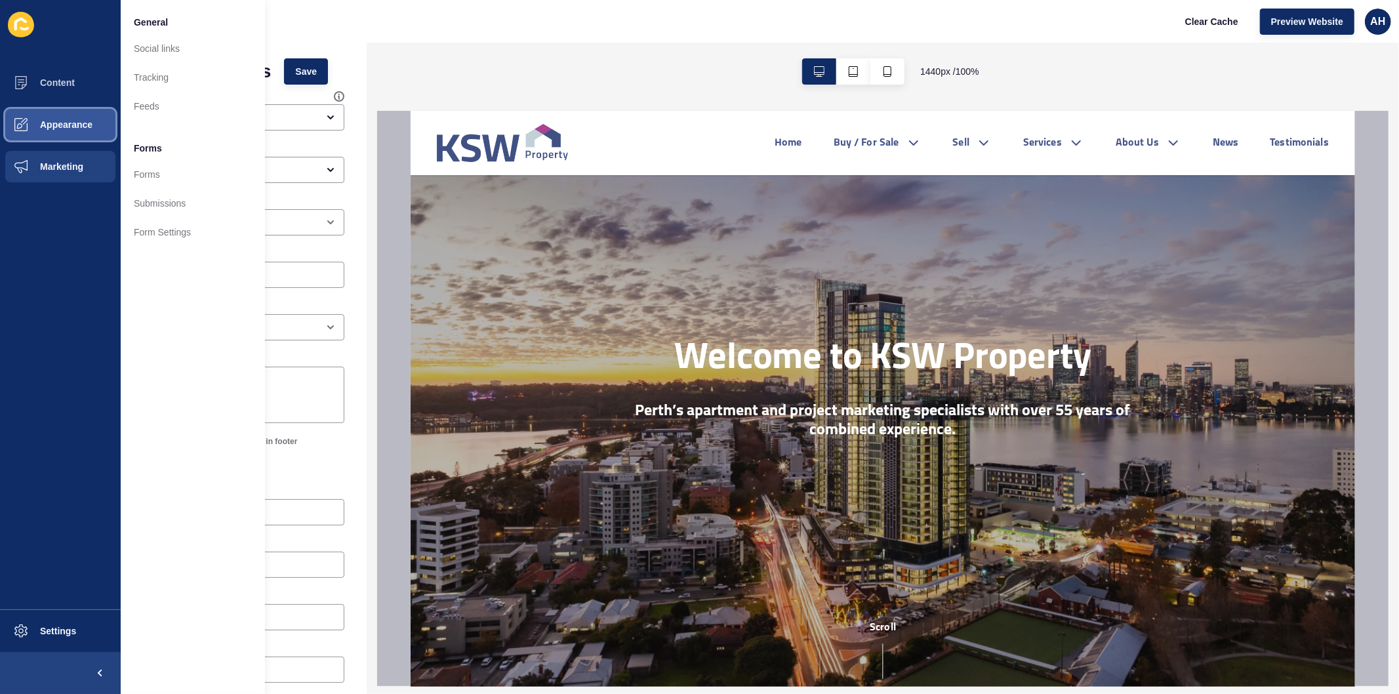
click at [93, 132] on button "Appearance" at bounding box center [60, 125] width 121 height 42
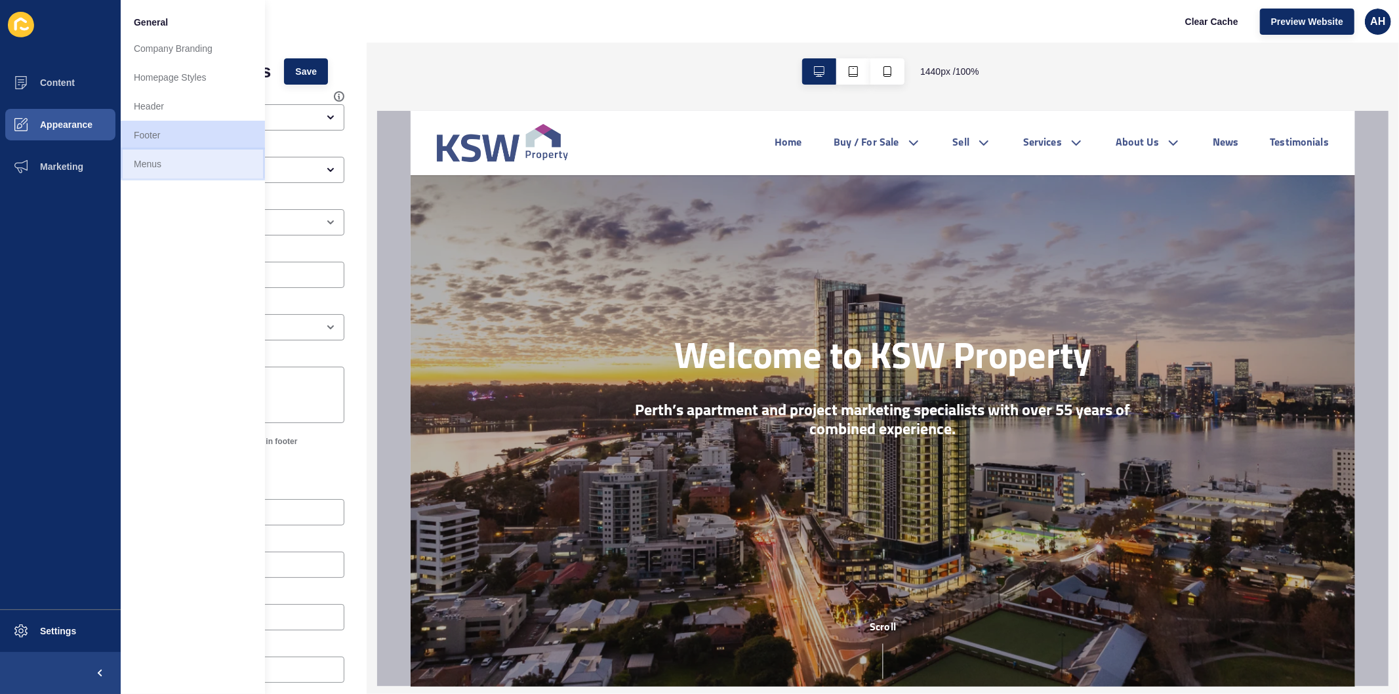
click at [181, 169] on link "Menus" at bounding box center [193, 164] width 144 height 29
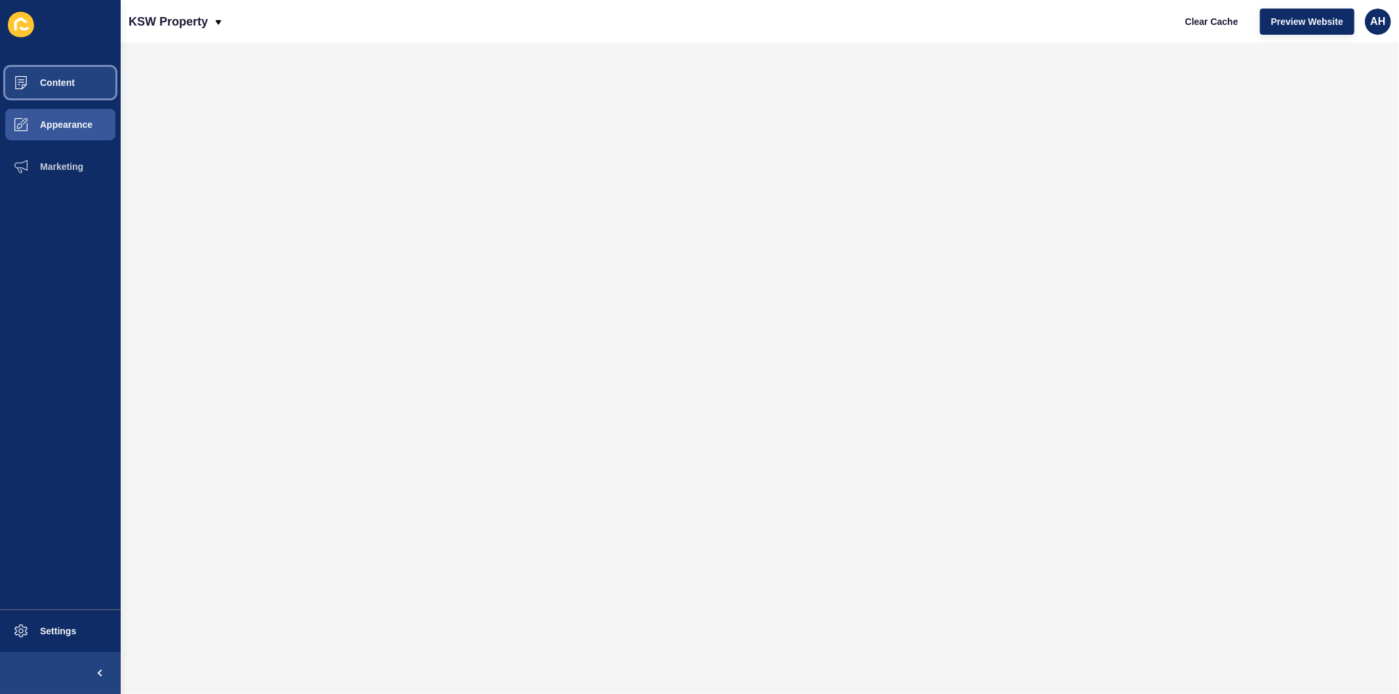
click at [64, 82] on span "Content" at bounding box center [36, 82] width 77 height 10
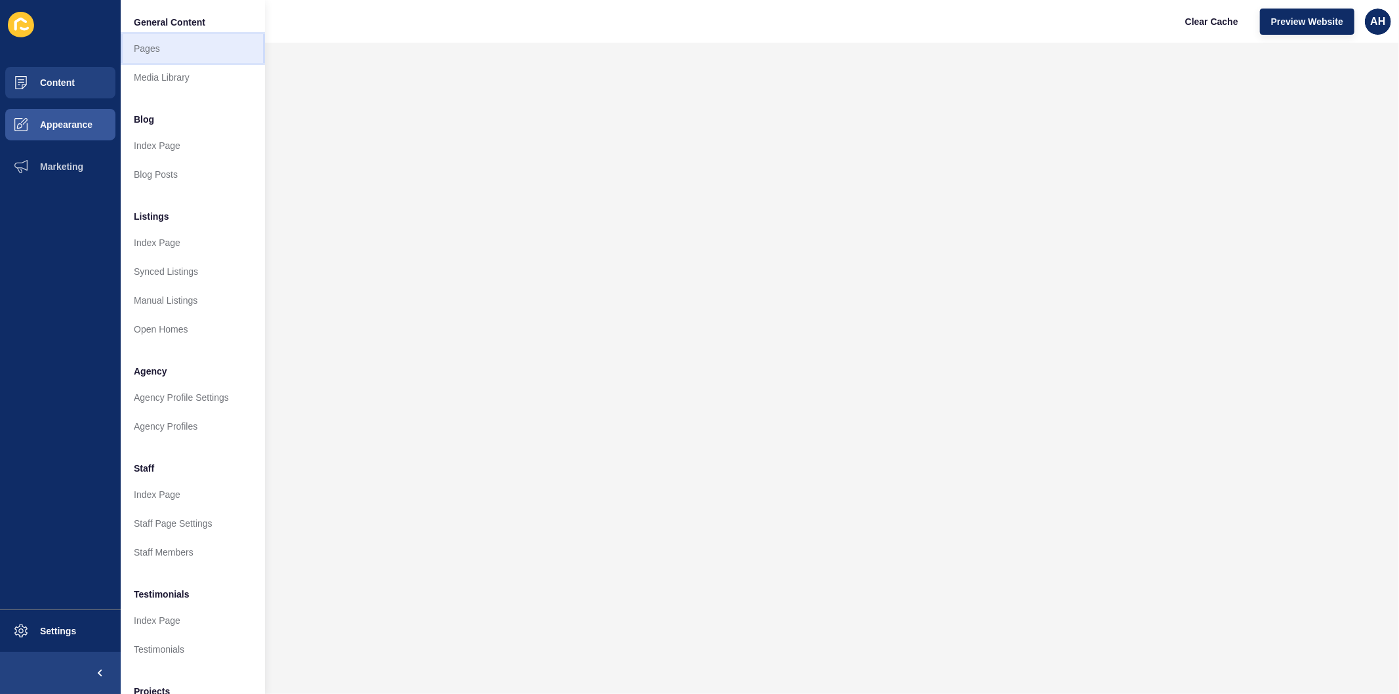
click at [153, 50] on link "Pages" at bounding box center [193, 48] width 144 height 29
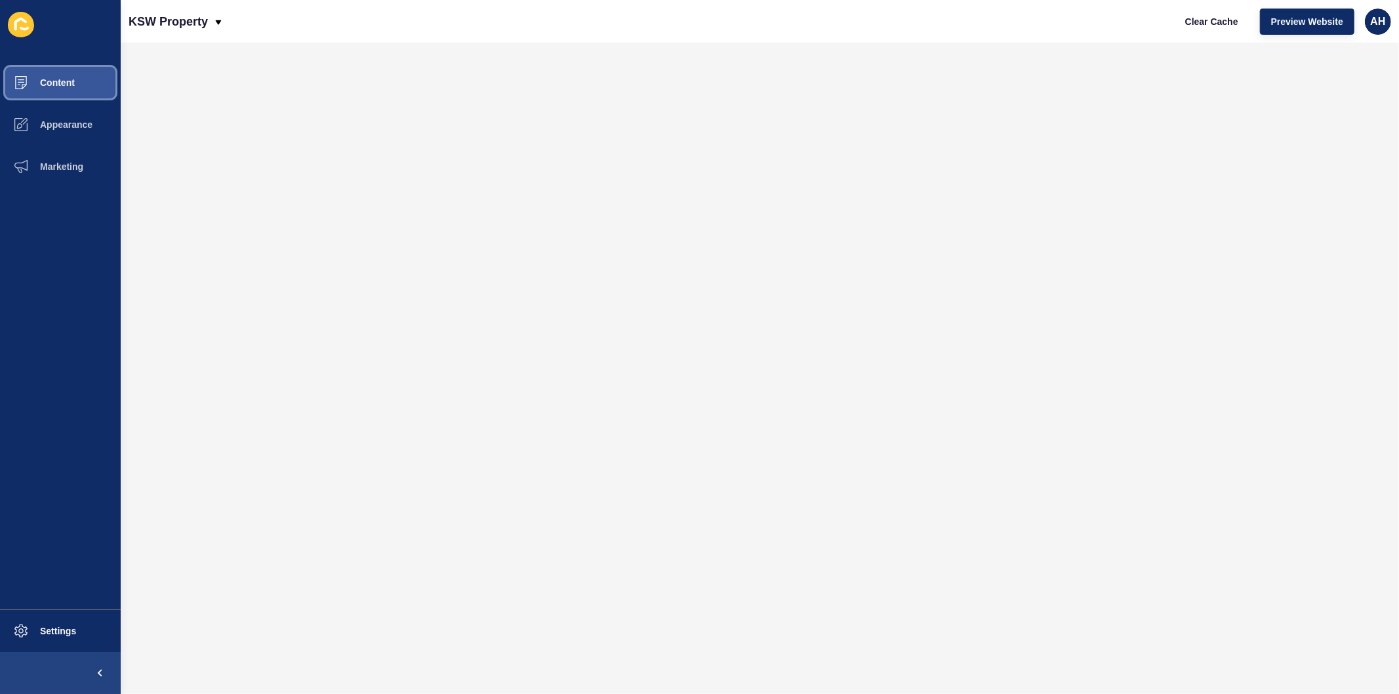
click at [64, 79] on span "Content" at bounding box center [36, 82] width 77 height 10
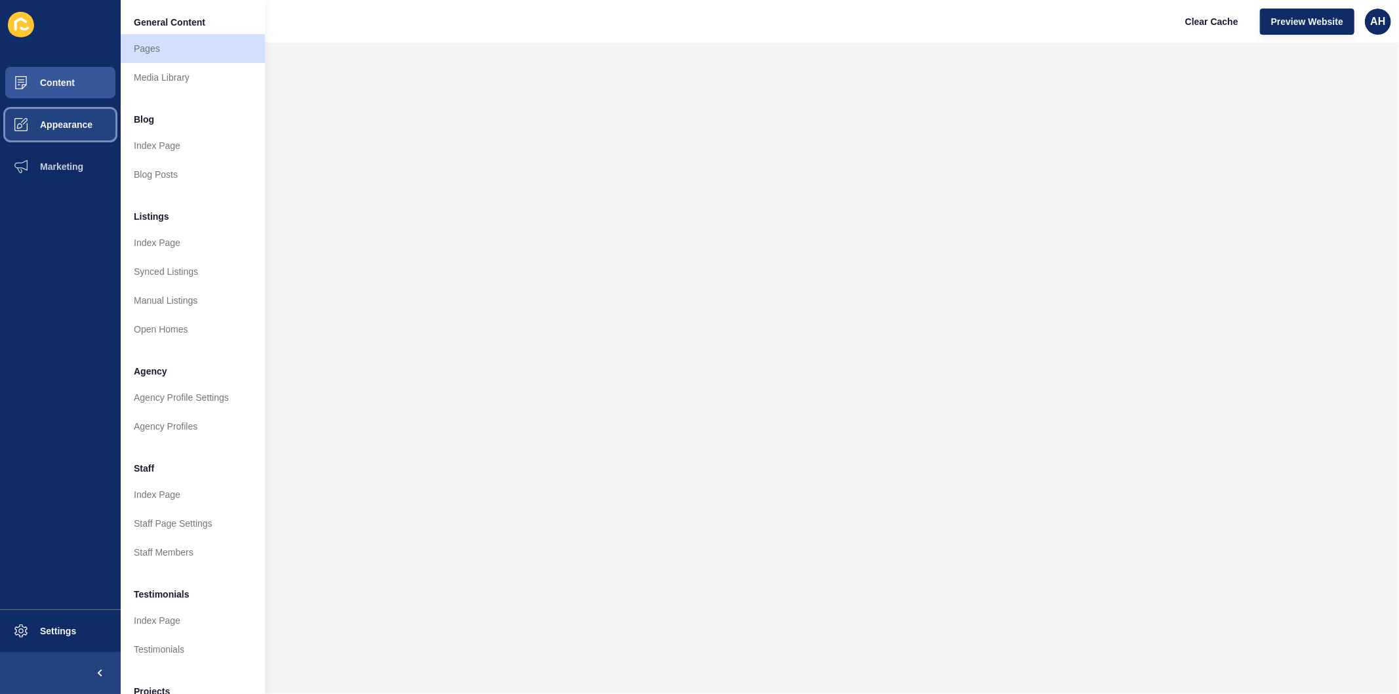
click at [55, 136] on button "Appearance" at bounding box center [60, 125] width 121 height 42
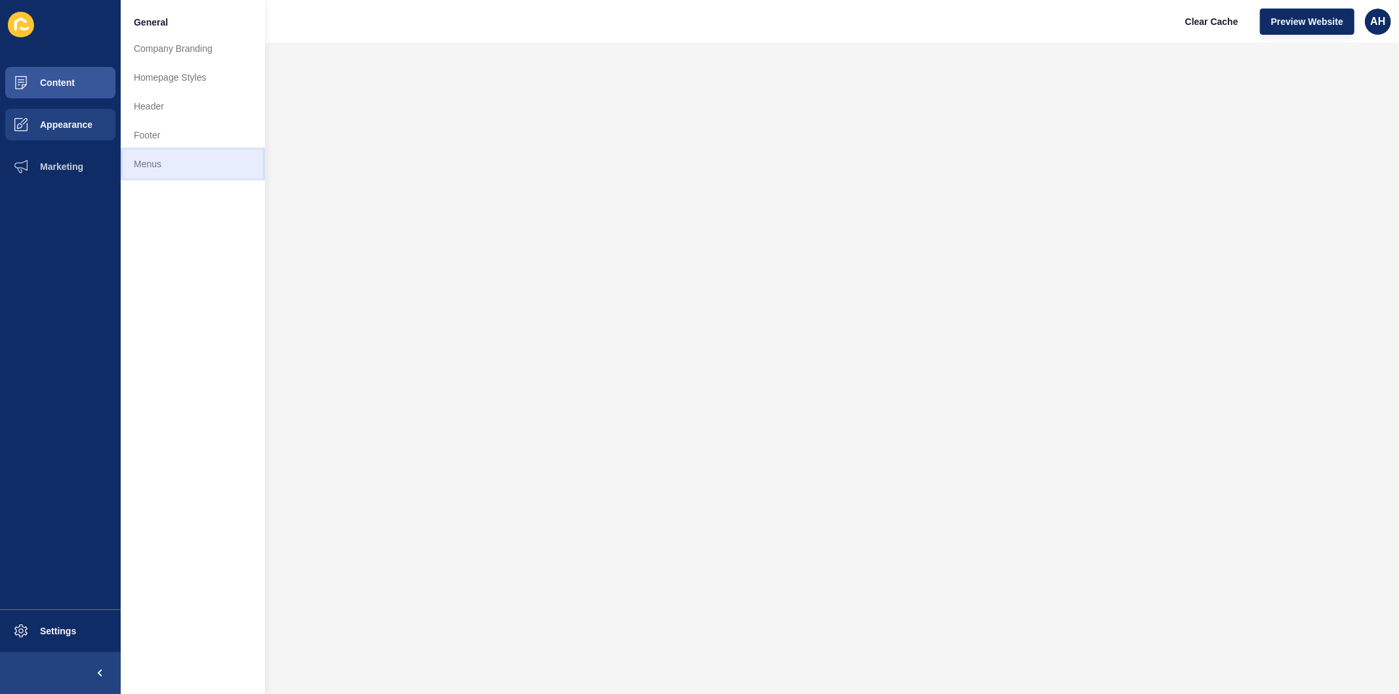
click at [135, 161] on link "Menus" at bounding box center [193, 164] width 144 height 29
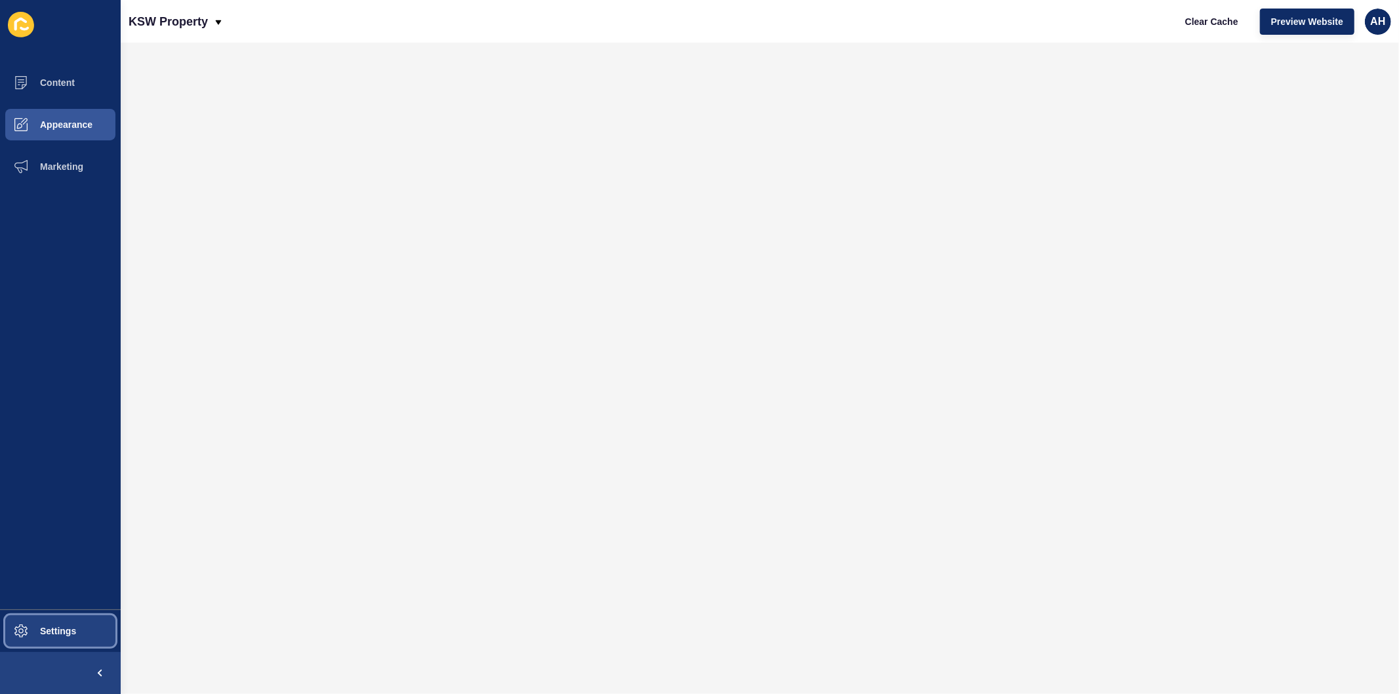
click at [37, 632] on span "Settings" at bounding box center [37, 631] width 78 height 10
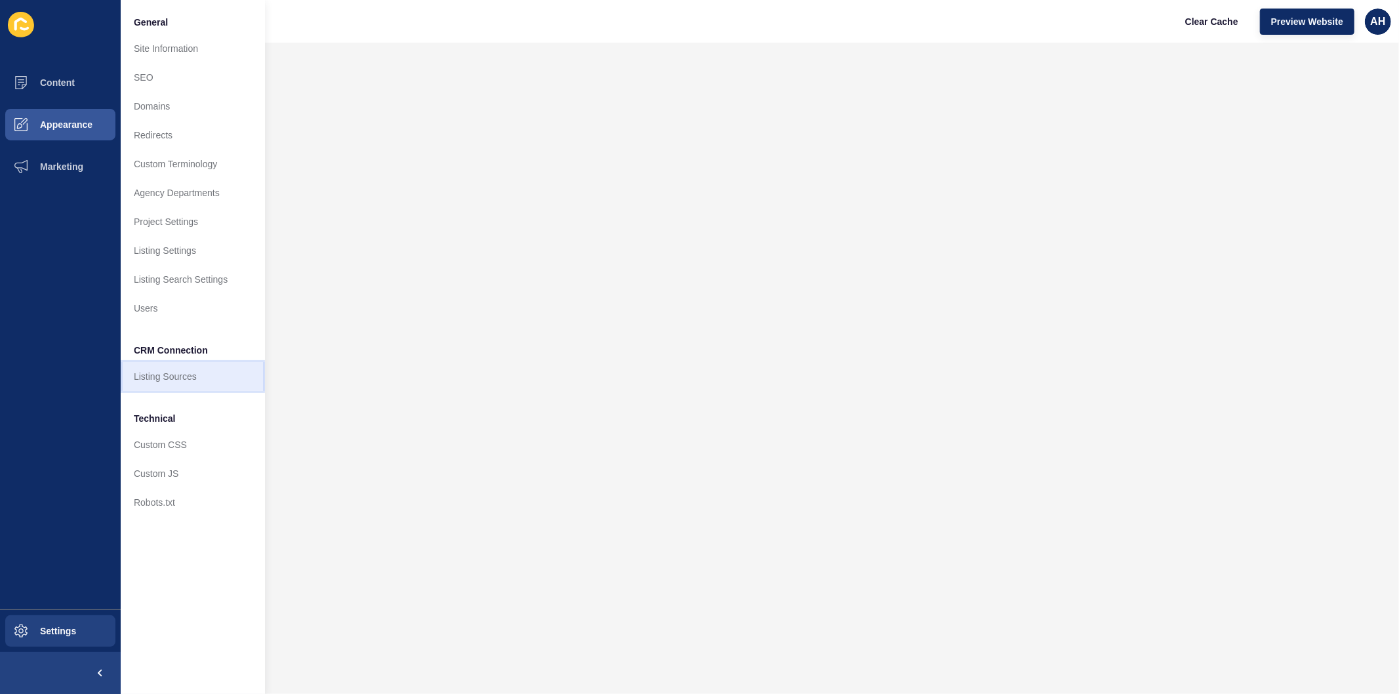
click at [150, 372] on link "Listing Sources" at bounding box center [193, 376] width 144 height 29
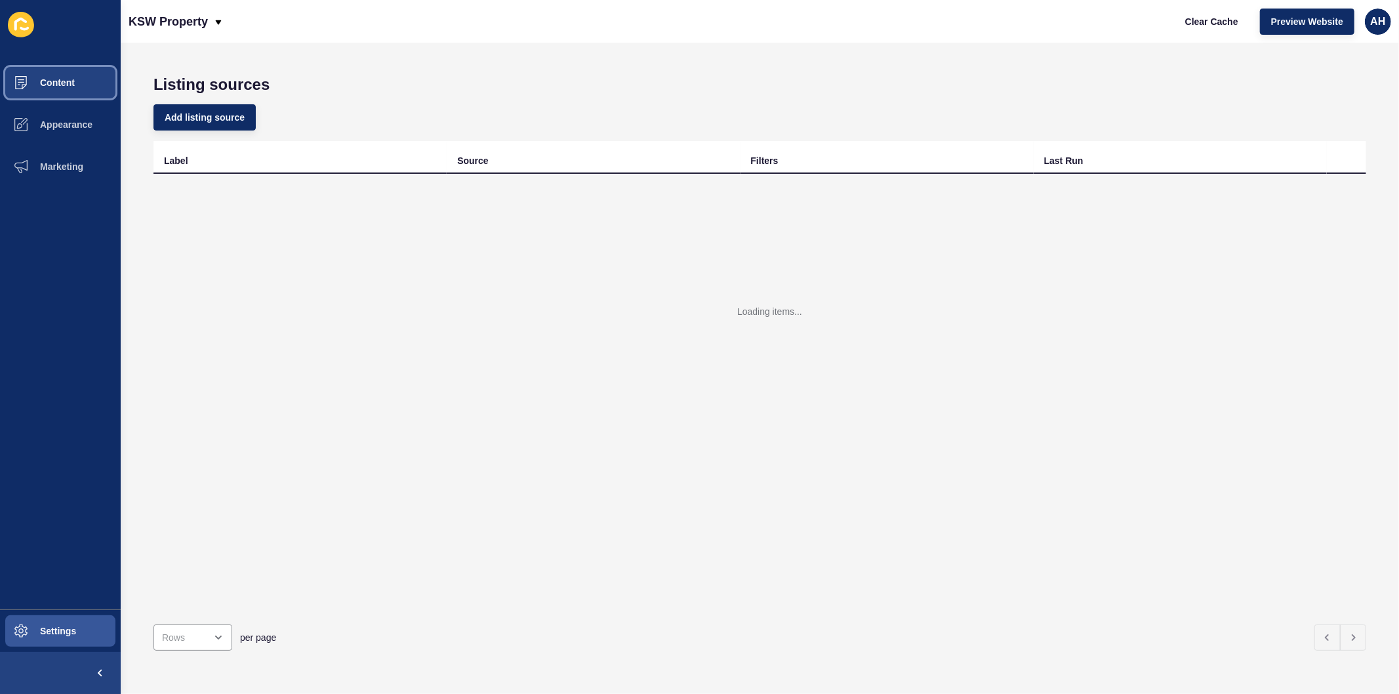
click at [59, 79] on span "Content" at bounding box center [36, 82] width 77 height 10
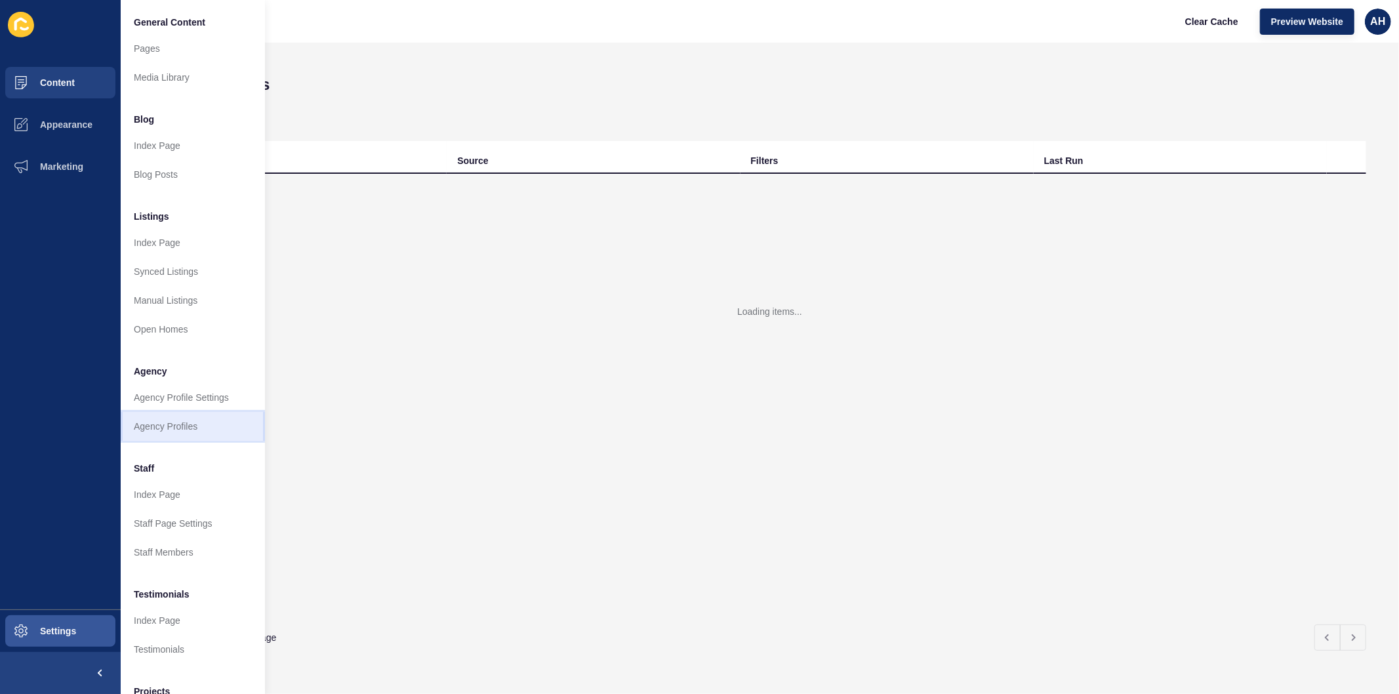
click at [170, 421] on link "Agency Profiles" at bounding box center [193, 426] width 144 height 29
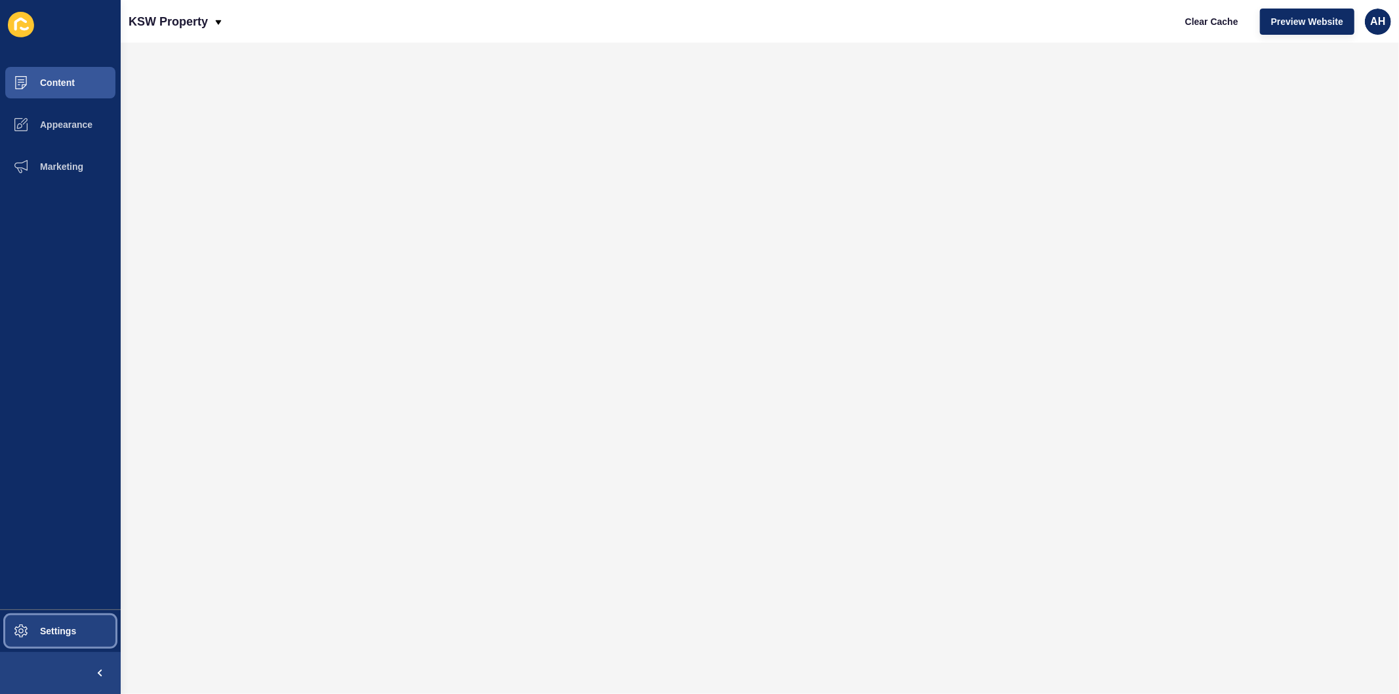
click at [68, 628] on span "Settings" at bounding box center [37, 631] width 78 height 10
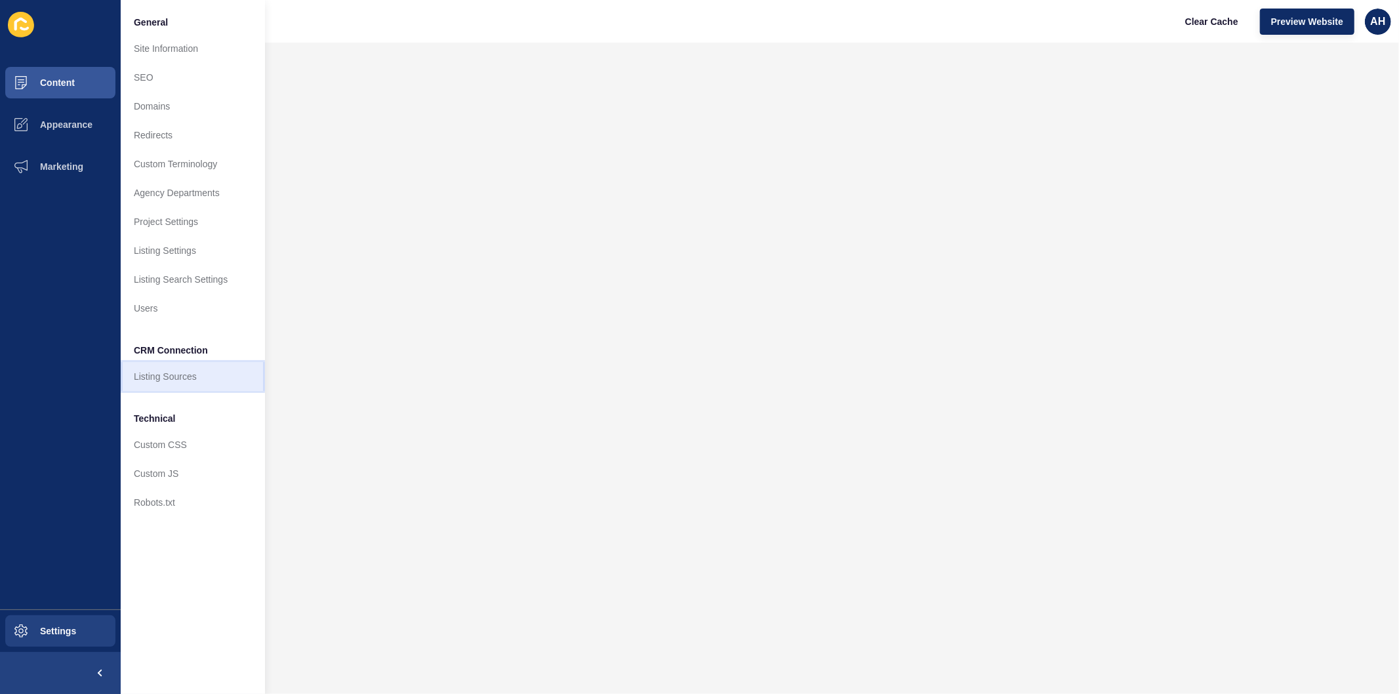
click at [187, 374] on link "Listing Sources" at bounding box center [193, 376] width 144 height 29
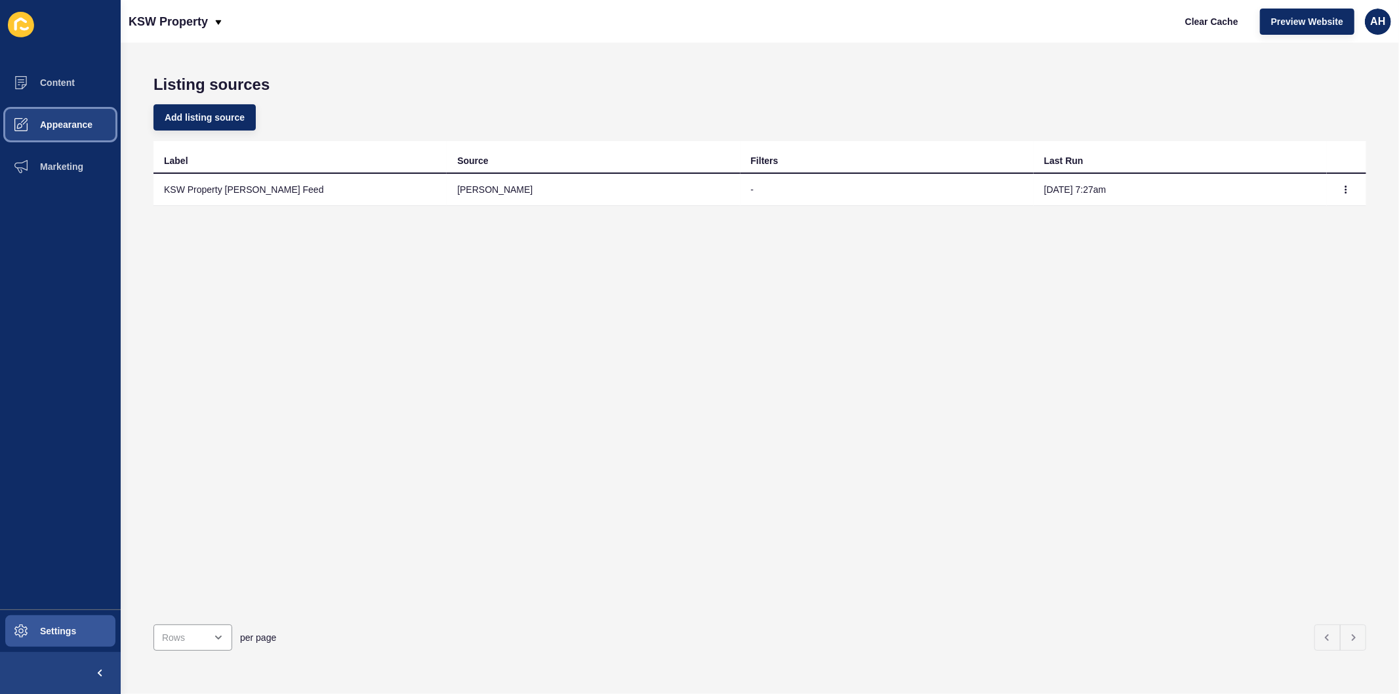
click at [53, 115] on button "Appearance" at bounding box center [60, 125] width 121 height 42
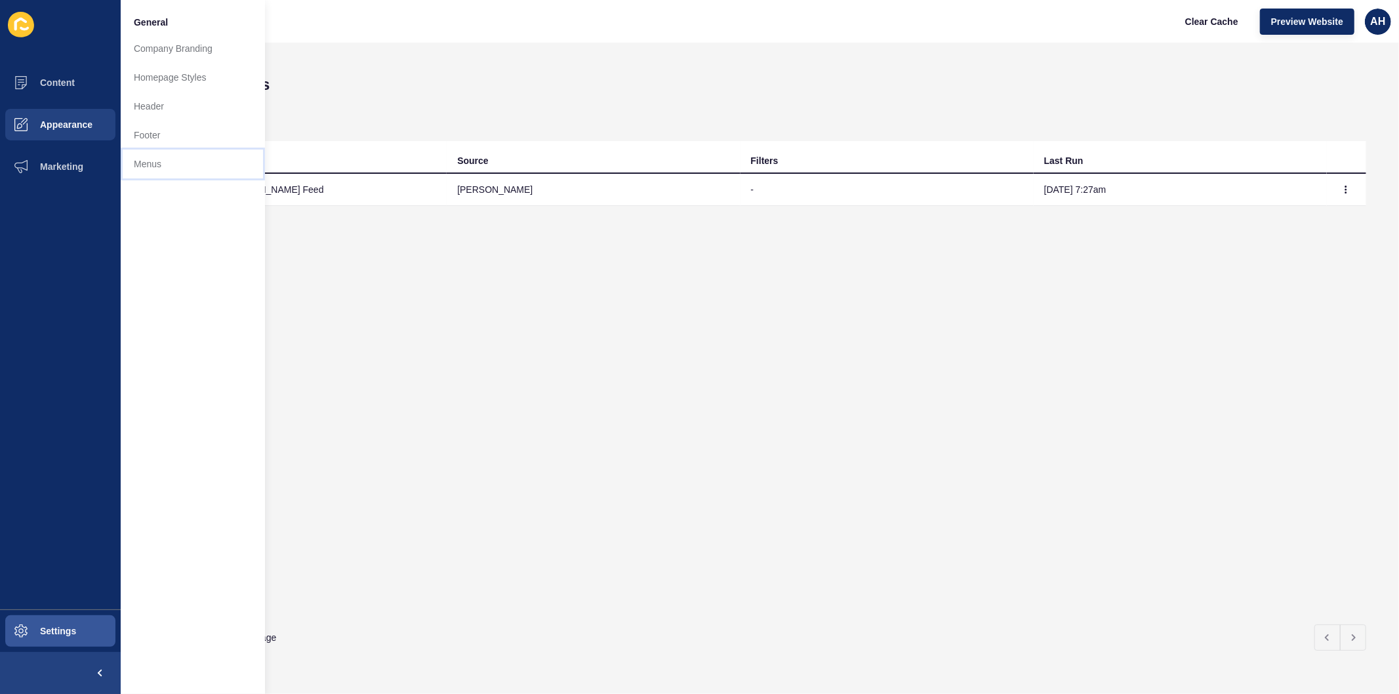
click at [142, 171] on link "Menus" at bounding box center [193, 164] width 144 height 29
